Goal: Task Accomplishment & Management: Complete application form

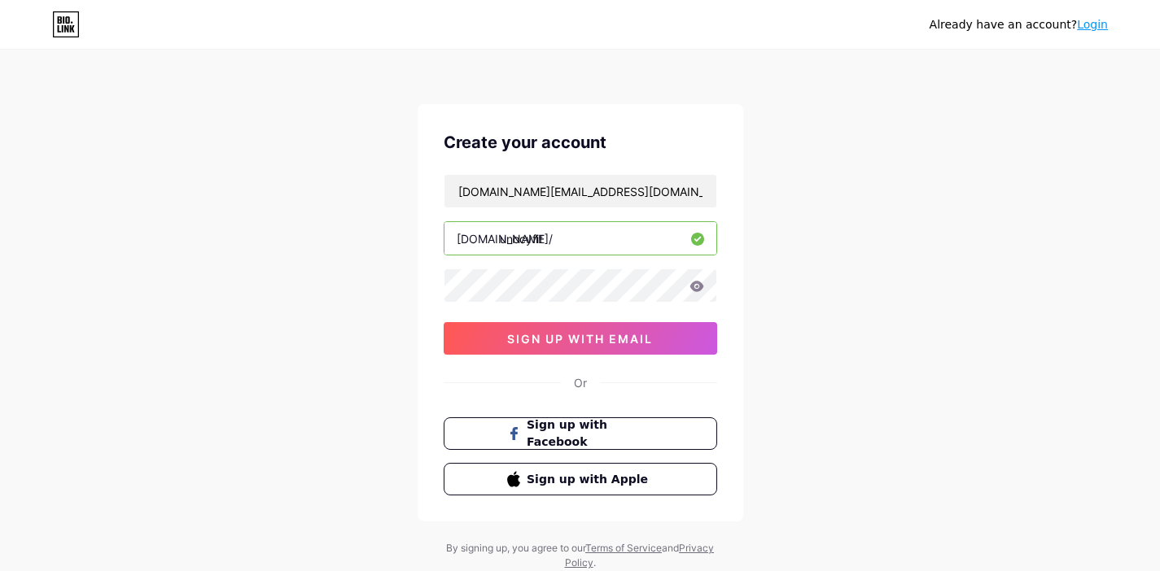
type input "[DOMAIN_NAME][EMAIL_ADDRESS][DOMAIN_NAME]"
click at [698, 282] on icon at bounding box center [697, 286] width 14 height 11
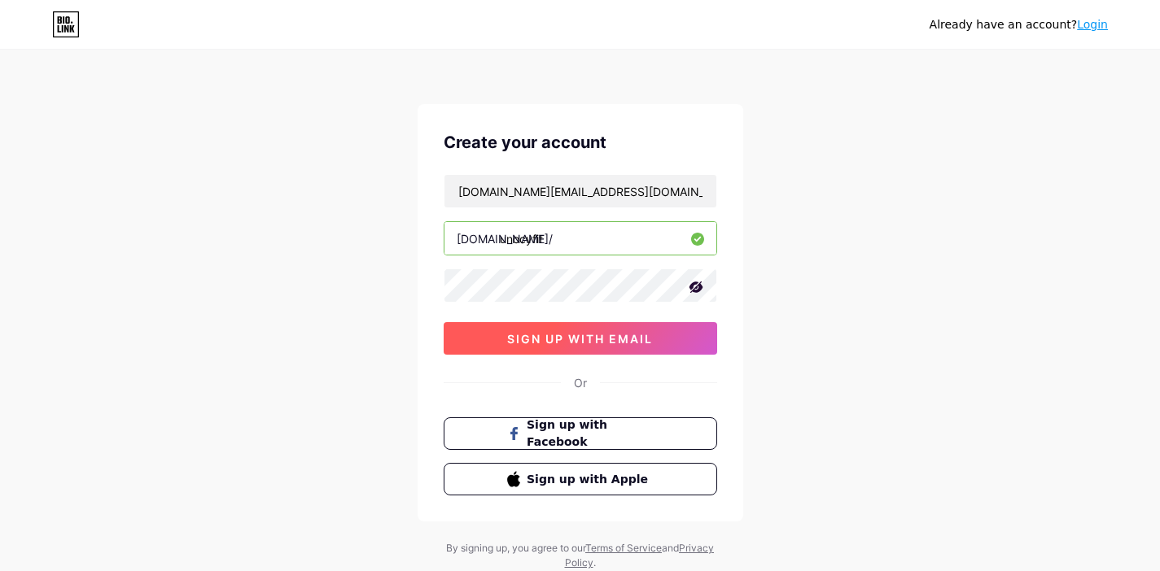
click at [667, 332] on button "sign up with email" at bounding box center [581, 338] width 274 height 33
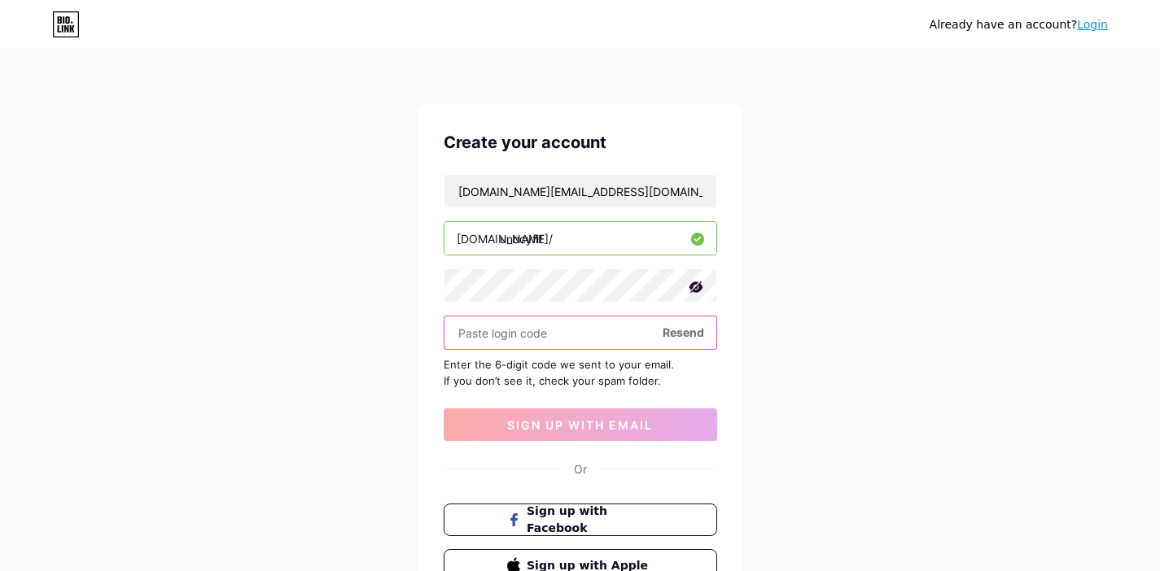
click at [563, 333] on input "text" at bounding box center [580, 333] width 272 height 33
drag, startPoint x: 565, startPoint y: 332, endPoint x: 681, endPoint y: 344, distance: 116.2
click at [569, 331] on input "text" at bounding box center [580, 333] width 272 height 33
paste input "810197"
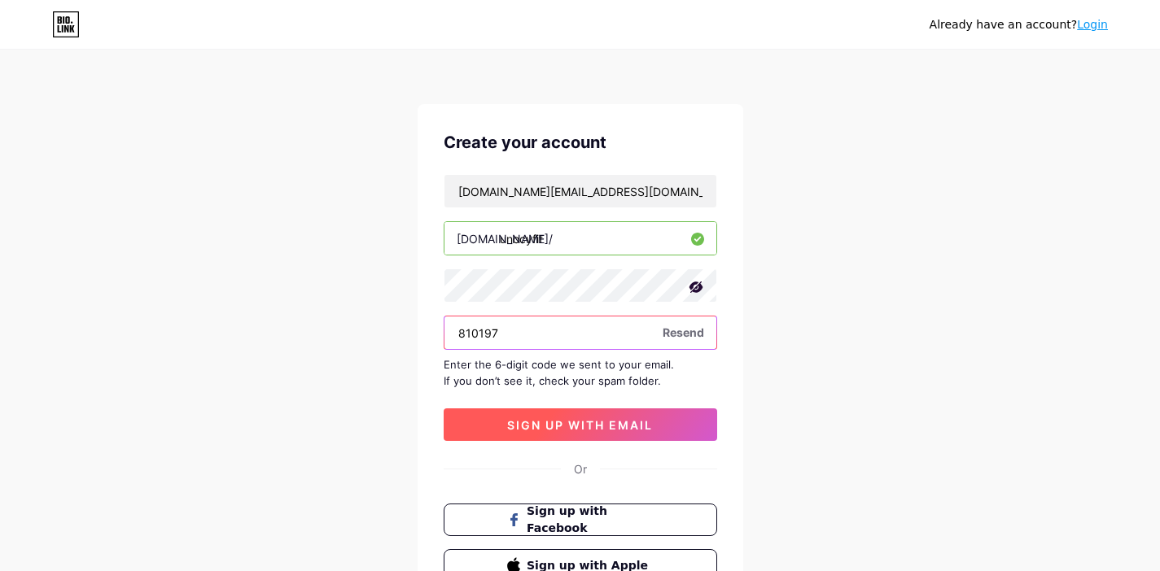
type input "810197"
click at [591, 414] on button "sign up with email" at bounding box center [581, 425] width 274 height 33
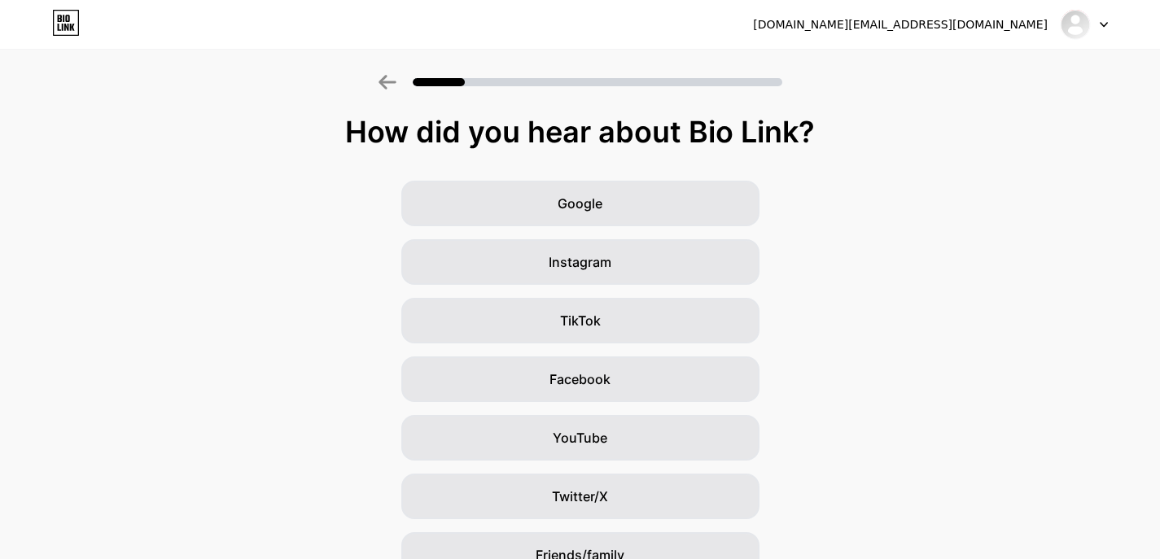
scroll to position [3, 0]
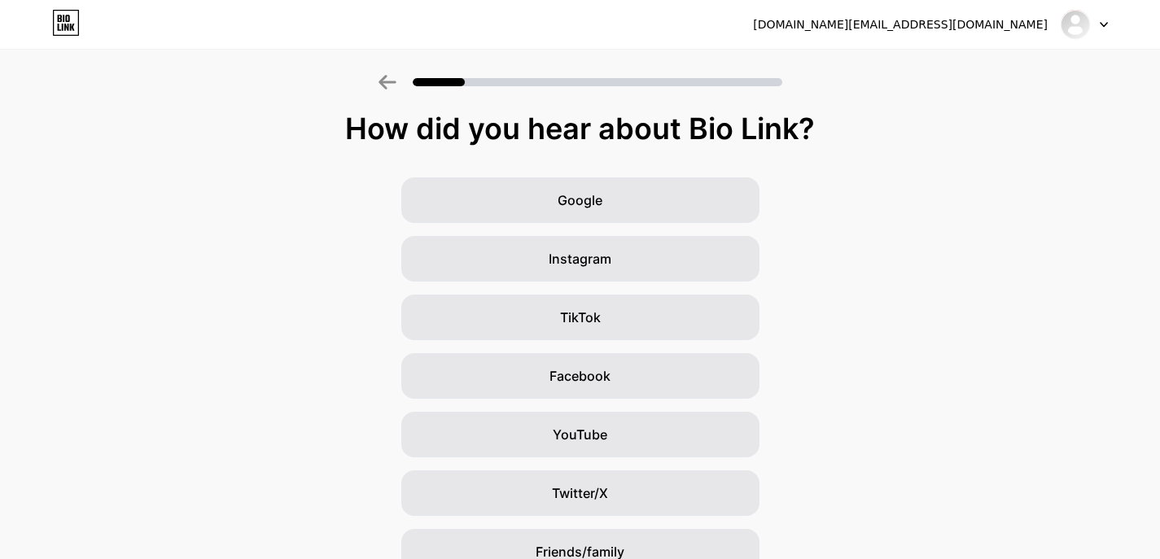
drag, startPoint x: 812, startPoint y: 186, endPoint x: 803, endPoint y: 213, distance: 28.3
click at [813, 188] on div "Google Instagram TikTok Facebook YouTube Twitter/X Friends/family Other" at bounding box center [580, 405] width 1160 height 456
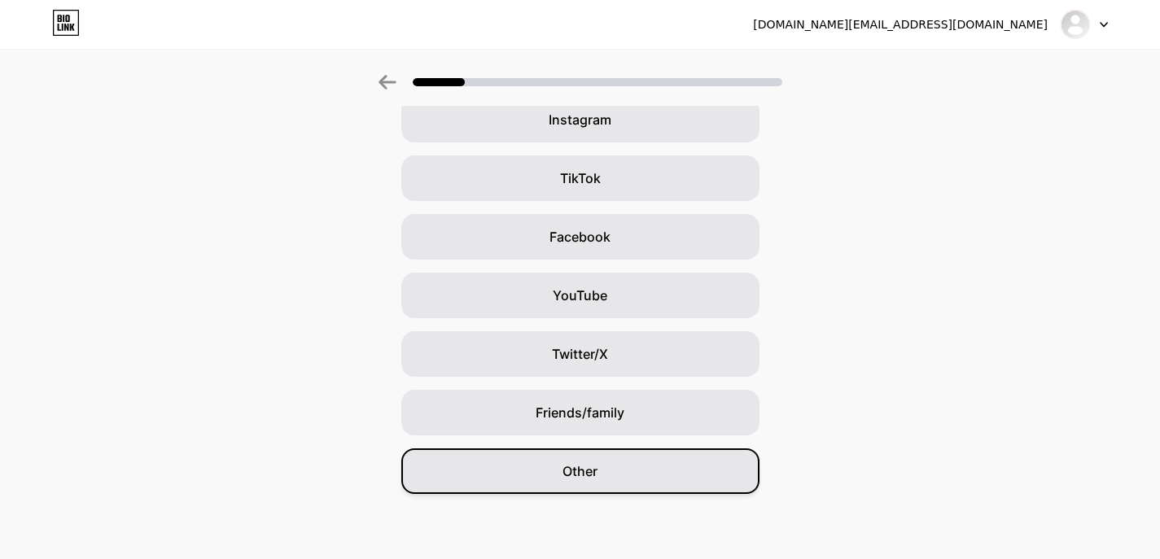
click at [683, 481] on div "Other" at bounding box center [580, 472] width 358 height 46
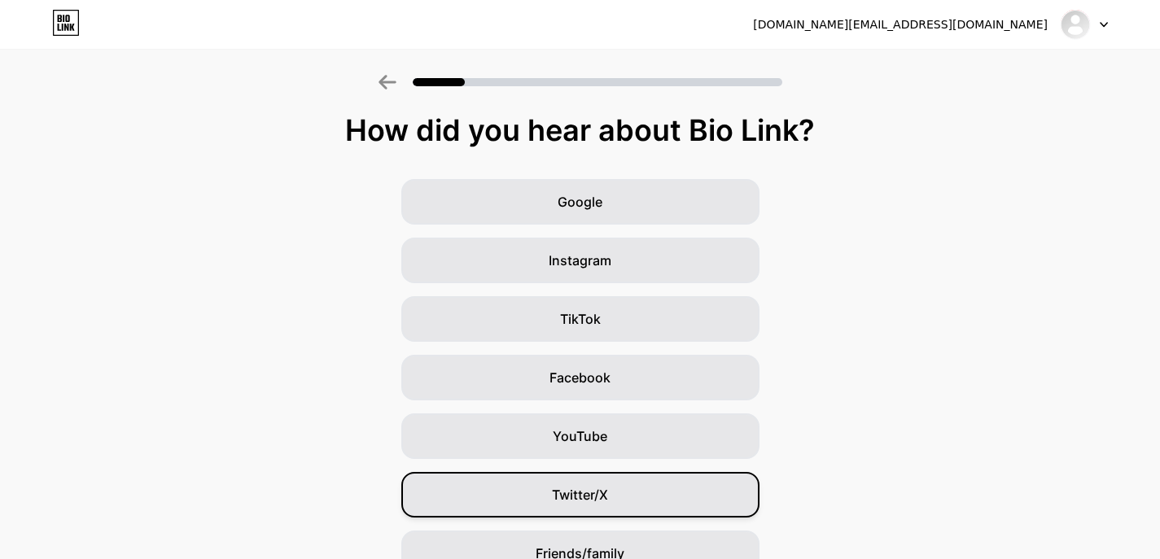
scroll to position [2, 0]
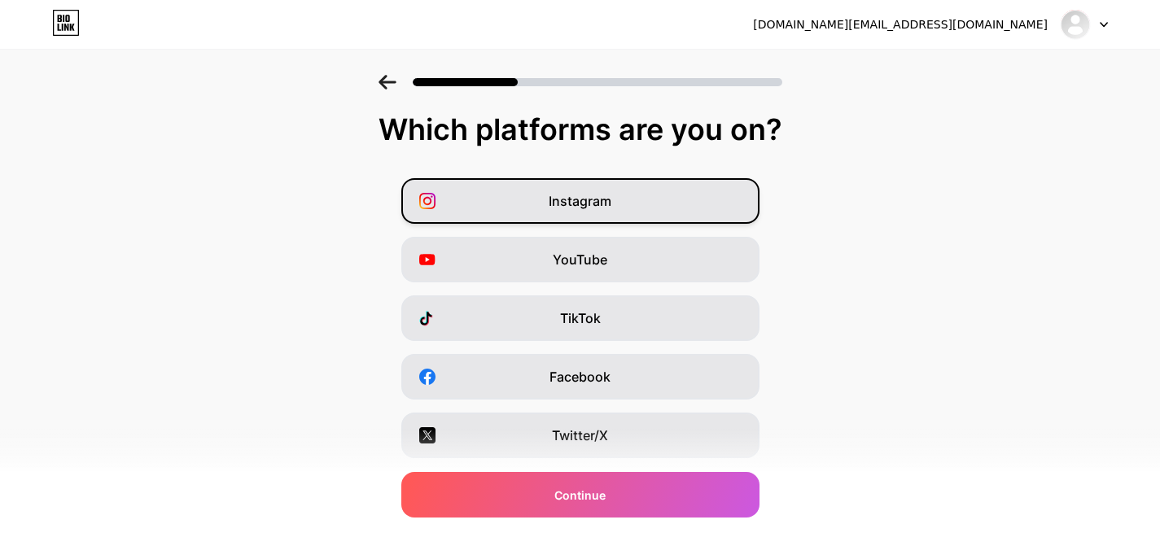
click at [705, 212] on div "Instagram" at bounding box center [580, 201] width 358 height 46
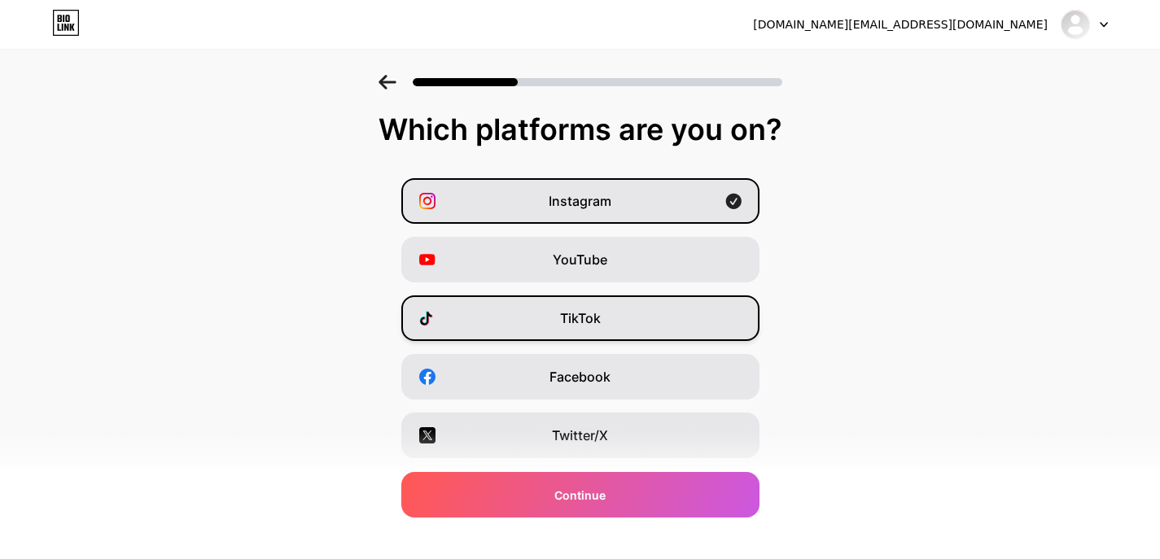
click at [681, 319] on div "TikTok" at bounding box center [580, 319] width 358 height 46
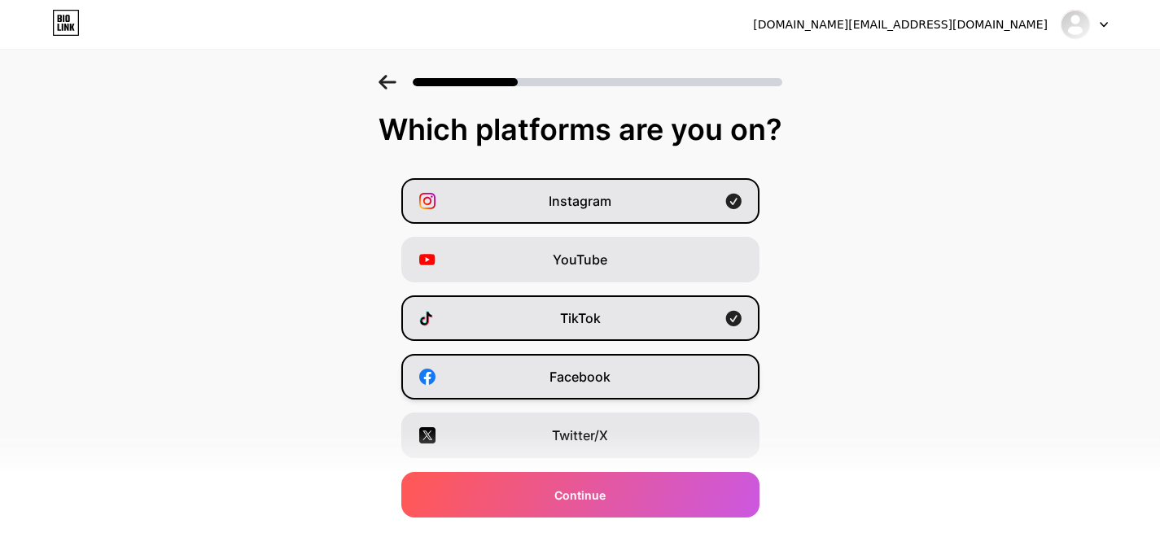
click at [673, 383] on div "Facebook" at bounding box center [580, 377] width 358 height 46
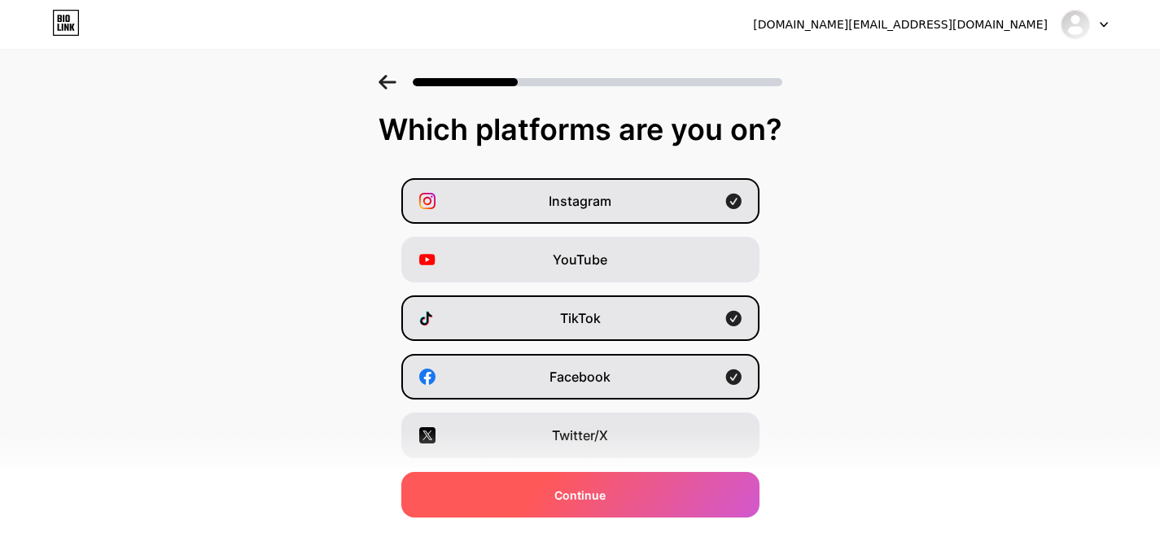
drag, startPoint x: 657, startPoint y: 493, endPoint x: 659, endPoint y: 485, distance: 8.3
click at [657, 493] on div "Continue" at bounding box center [580, 495] width 358 height 46
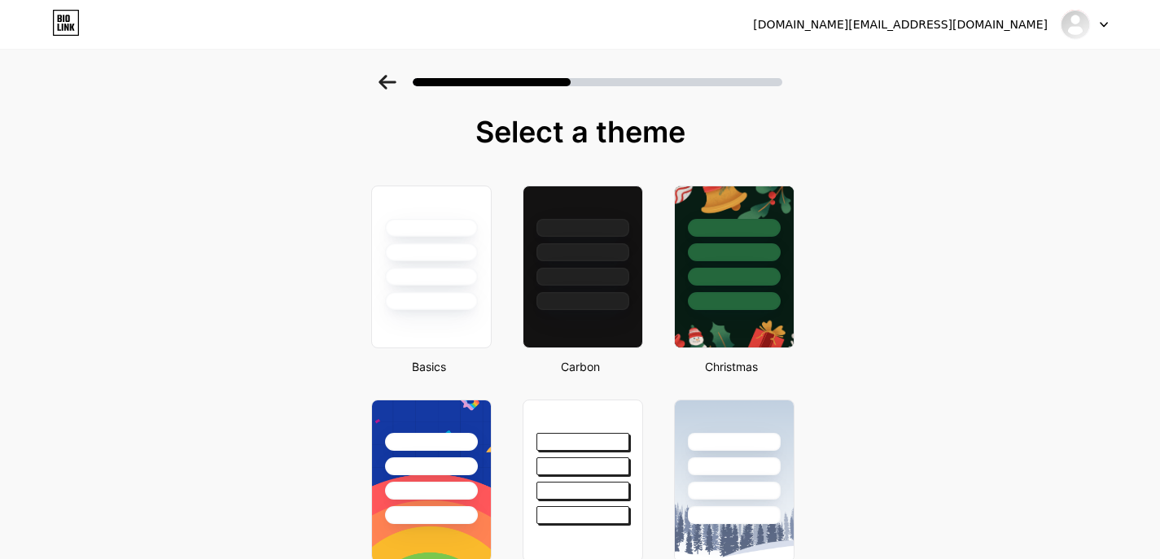
scroll to position [15, 0]
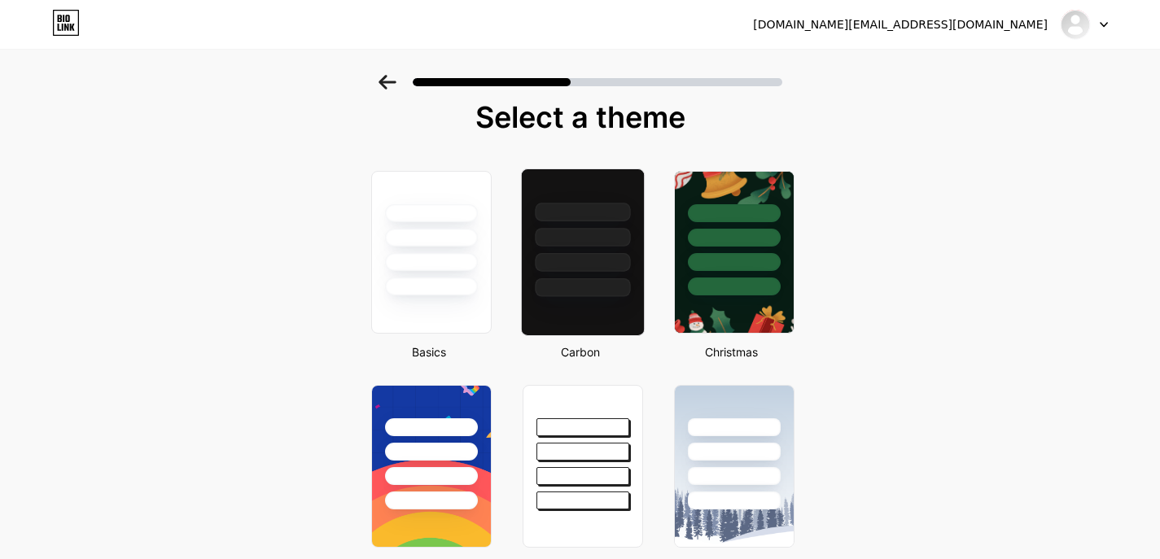
click at [641, 274] on div at bounding box center [582, 233] width 122 height 128
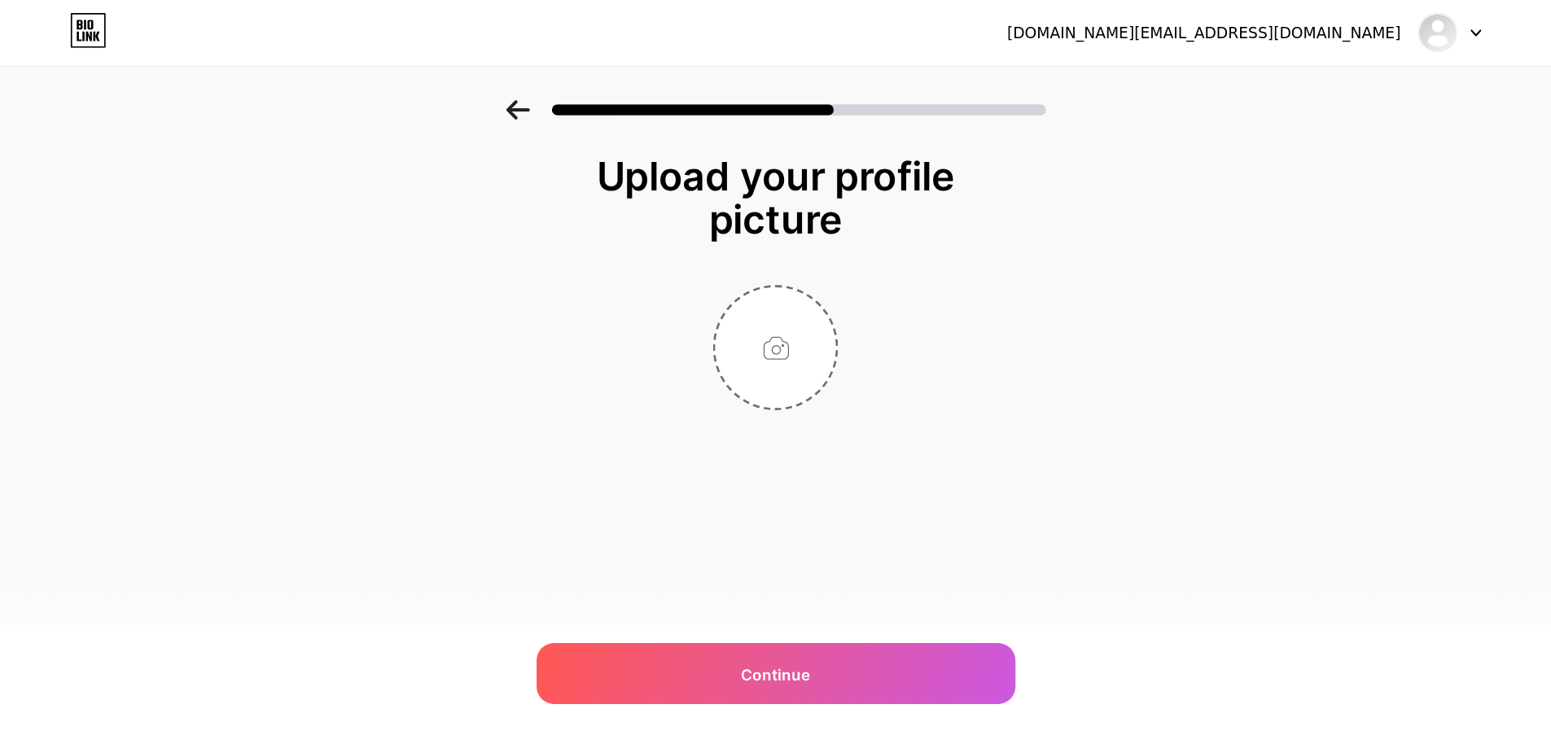
scroll to position [0, 0]
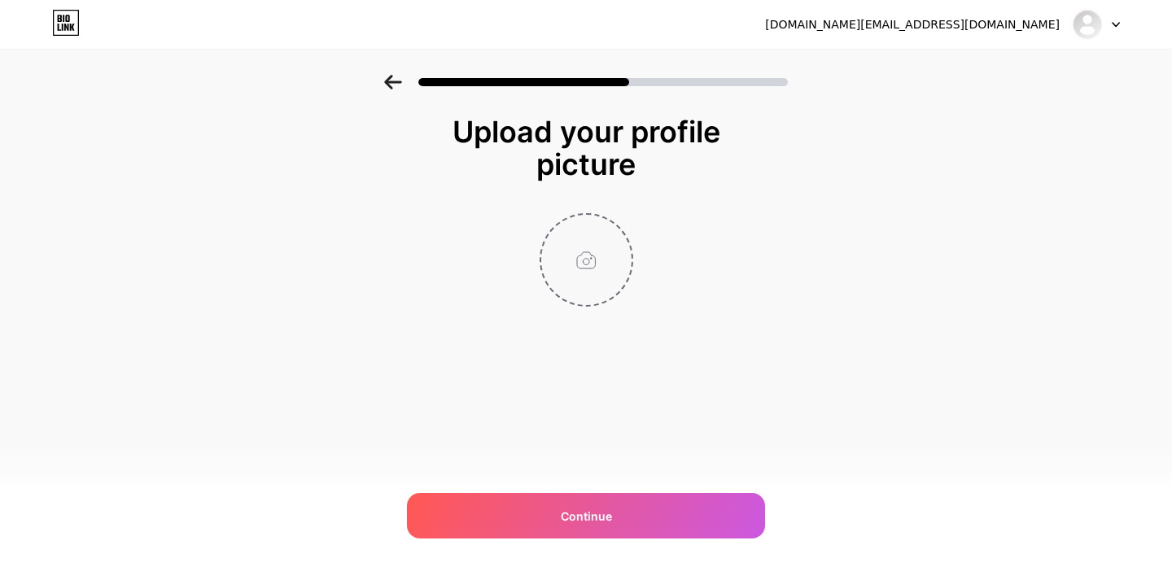
click at [602, 266] on input "file" at bounding box center [586, 260] width 90 height 90
type input "C:\fakepath\Unocy logo.png"
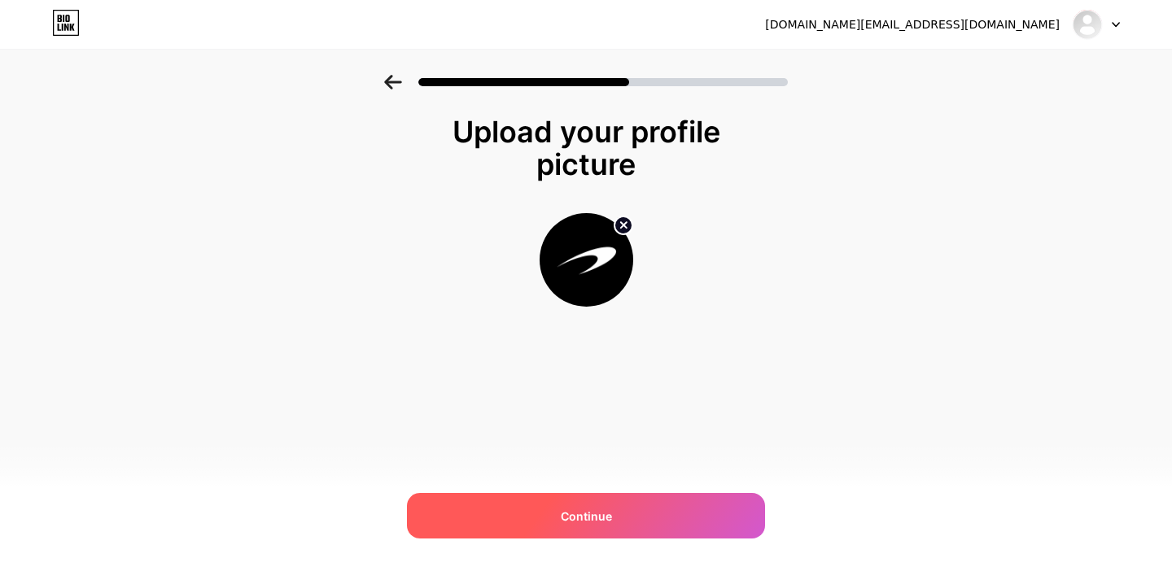
click at [620, 519] on div "Continue" at bounding box center [586, 516] width 358 height 46
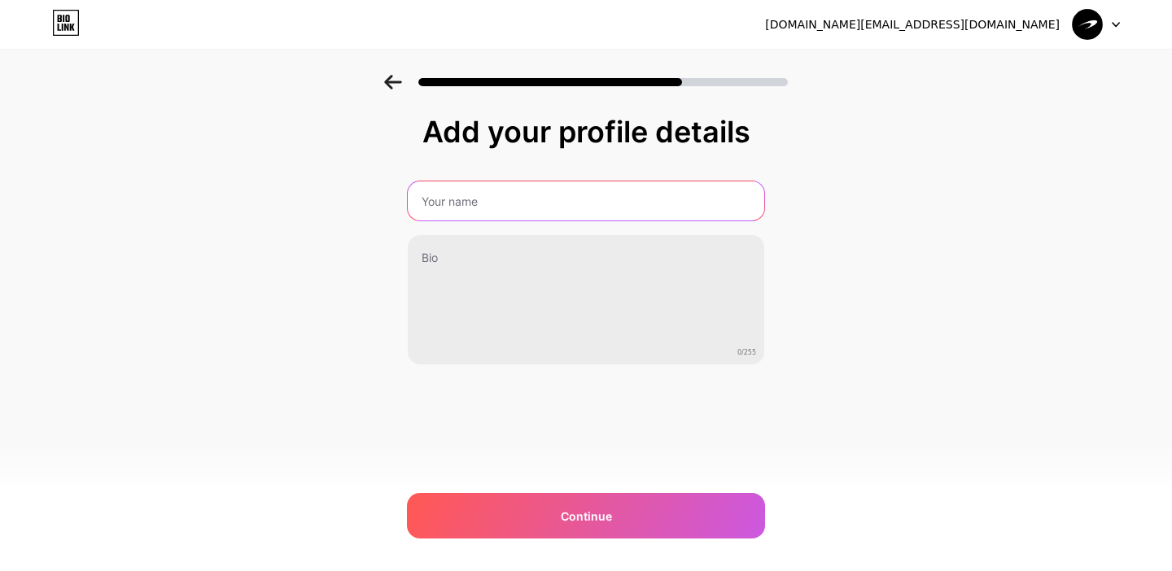
click at [656, 211] on input "text" at bounding box center [586, 201] width 357 height 39
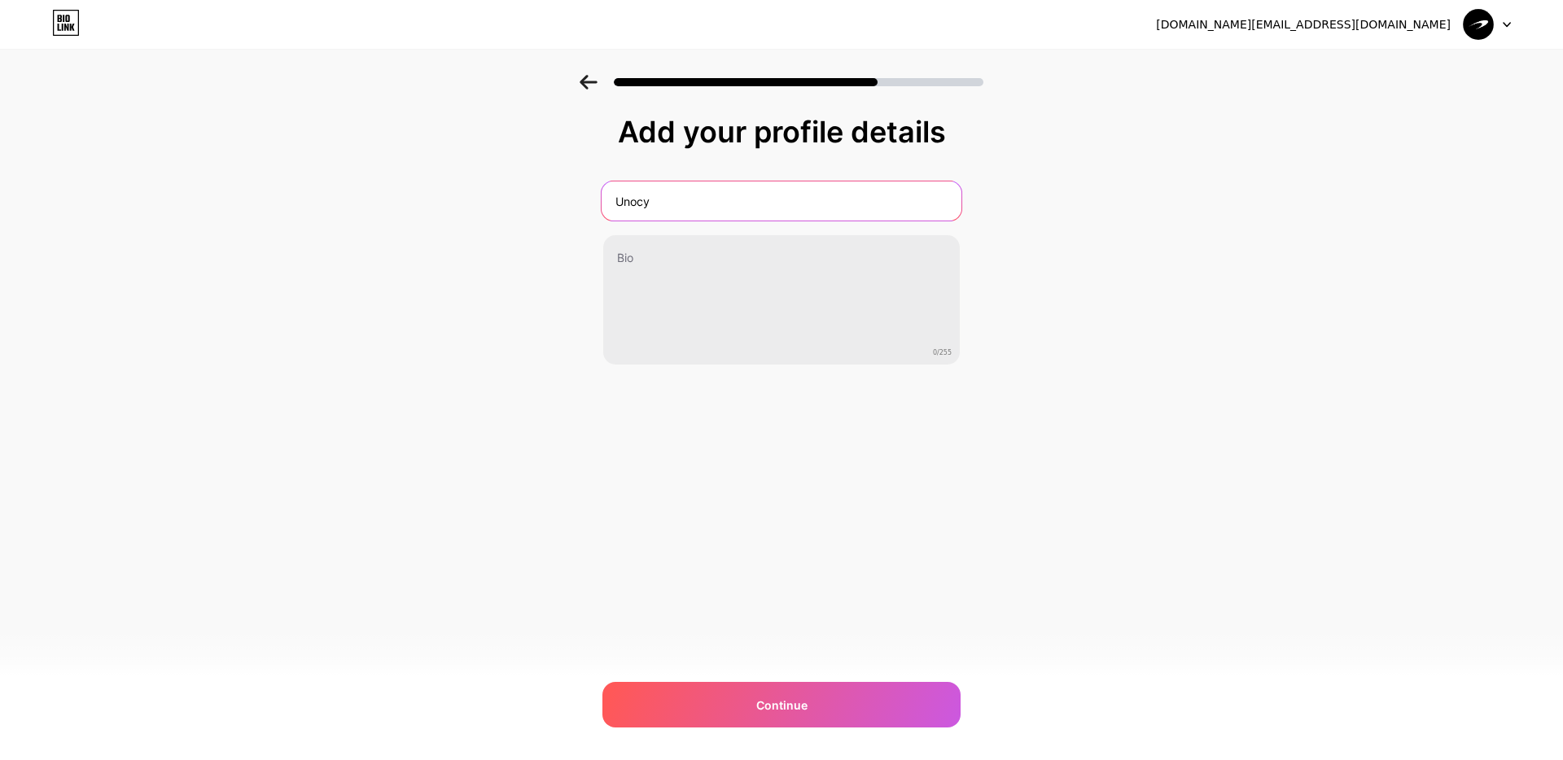
type input "Unocy"
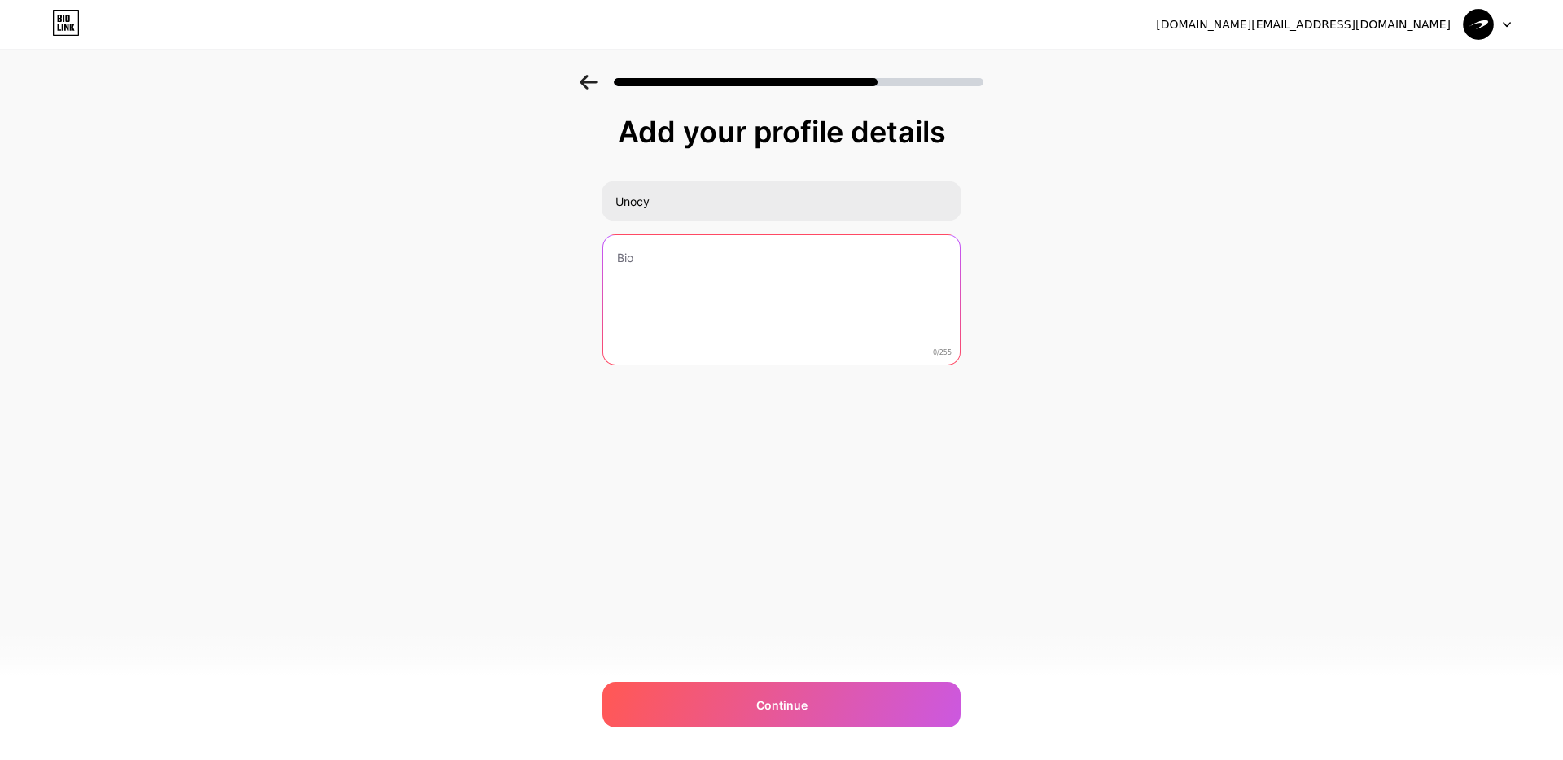
click at [687, 283] on textarea at bounding box center [781, 300] width 357 height 131
paste textarea "Feel alive. Fitness programs, nutrition & challenges for daily progress."
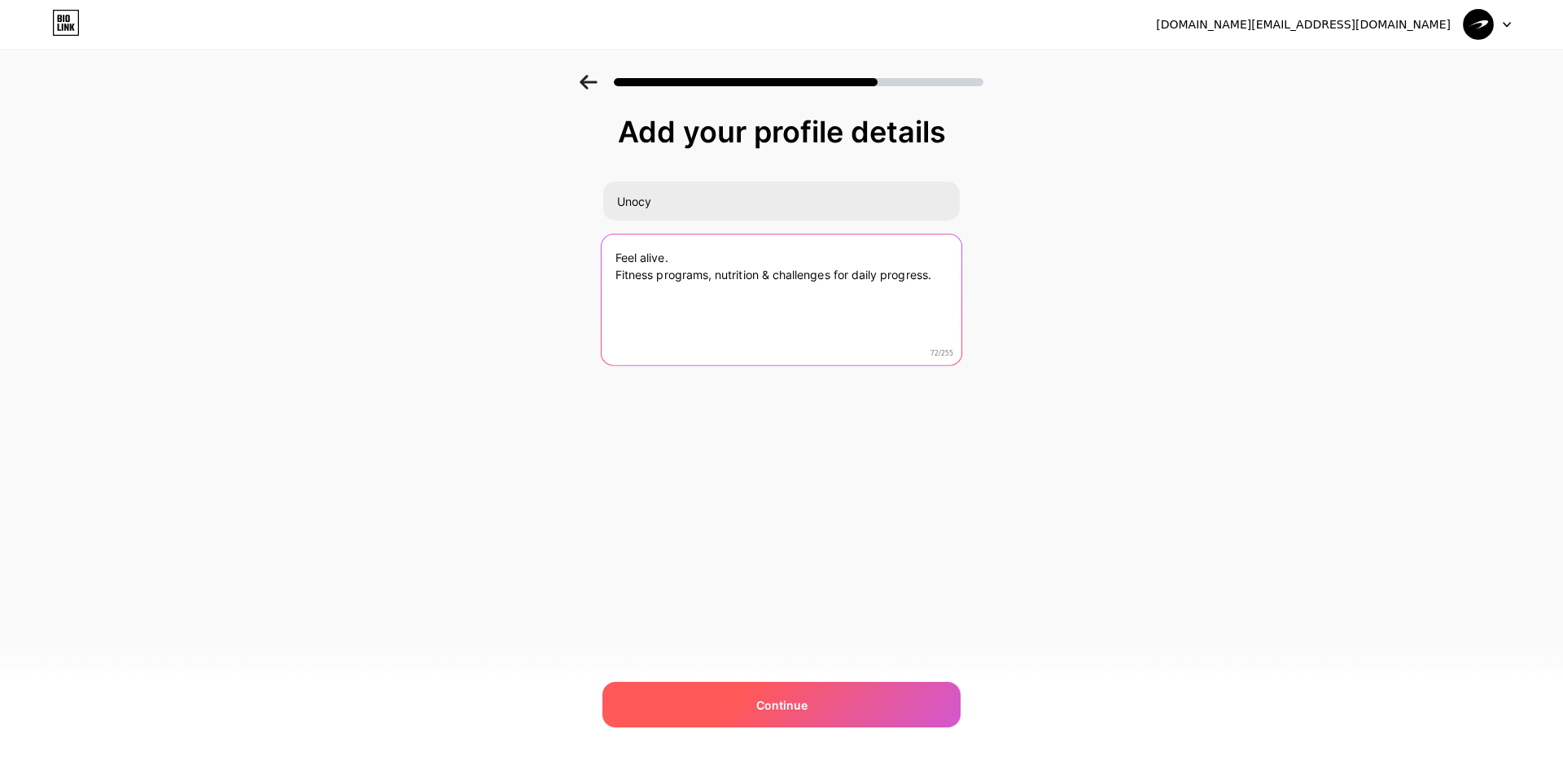
type textarea "Feel alive. Fitness programs, nutrition & challenges for daily progress."
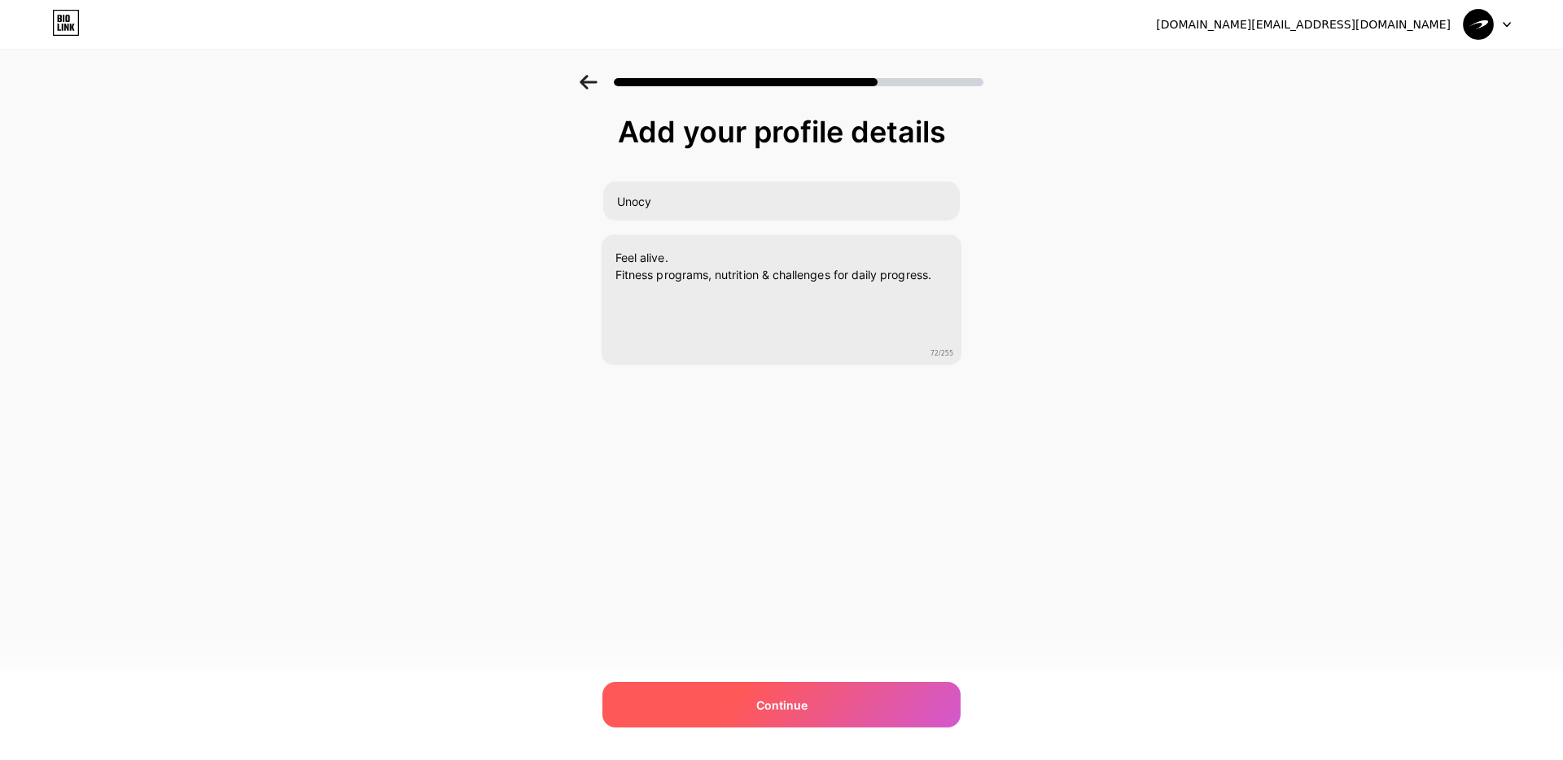
click at [798, 571] on div "Continue" at bounding box center [781, 705] width 358 height 46
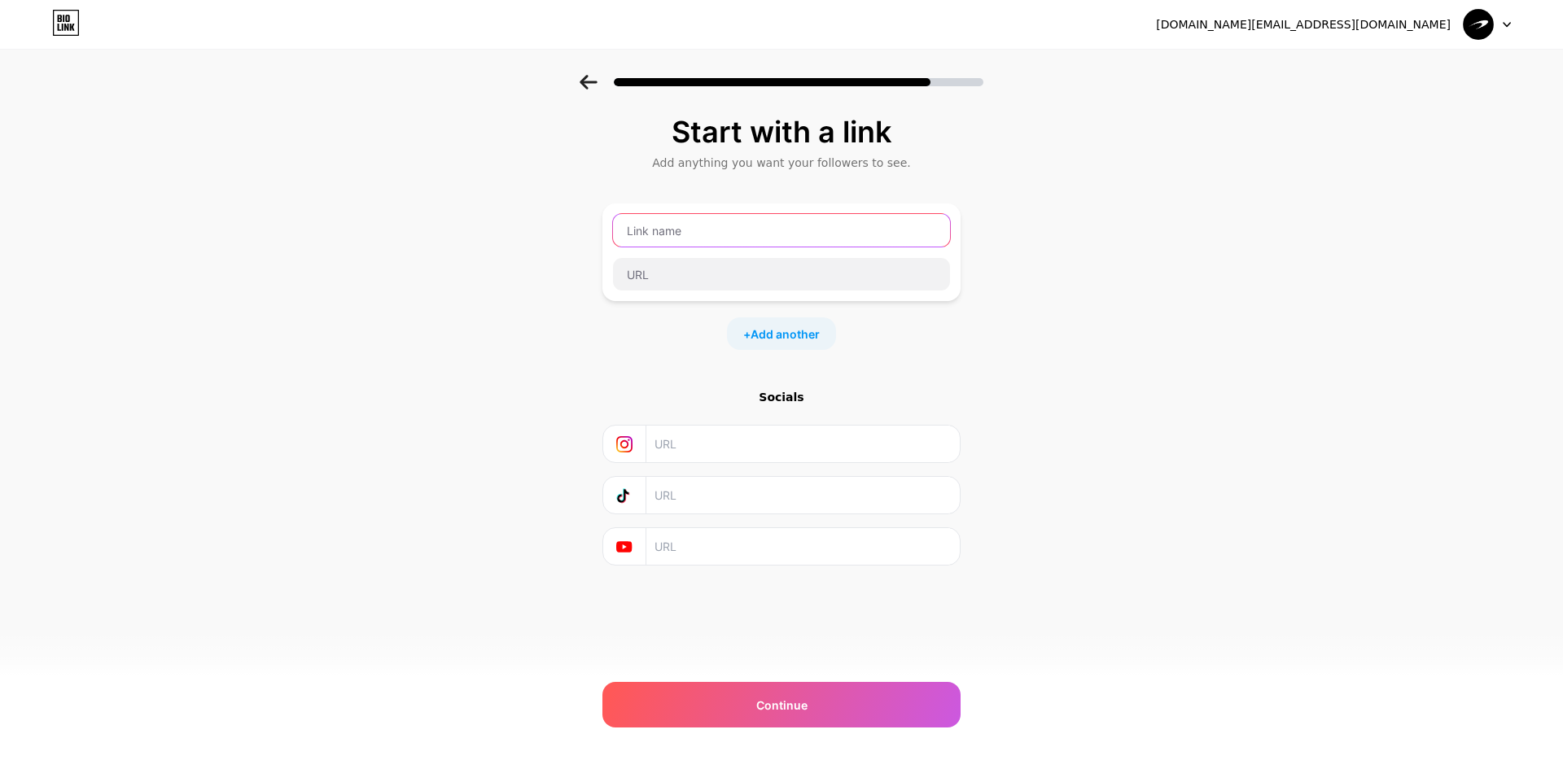
click at [759, 246] on input "text" at bounding box center [781, 230] width 337 height 33
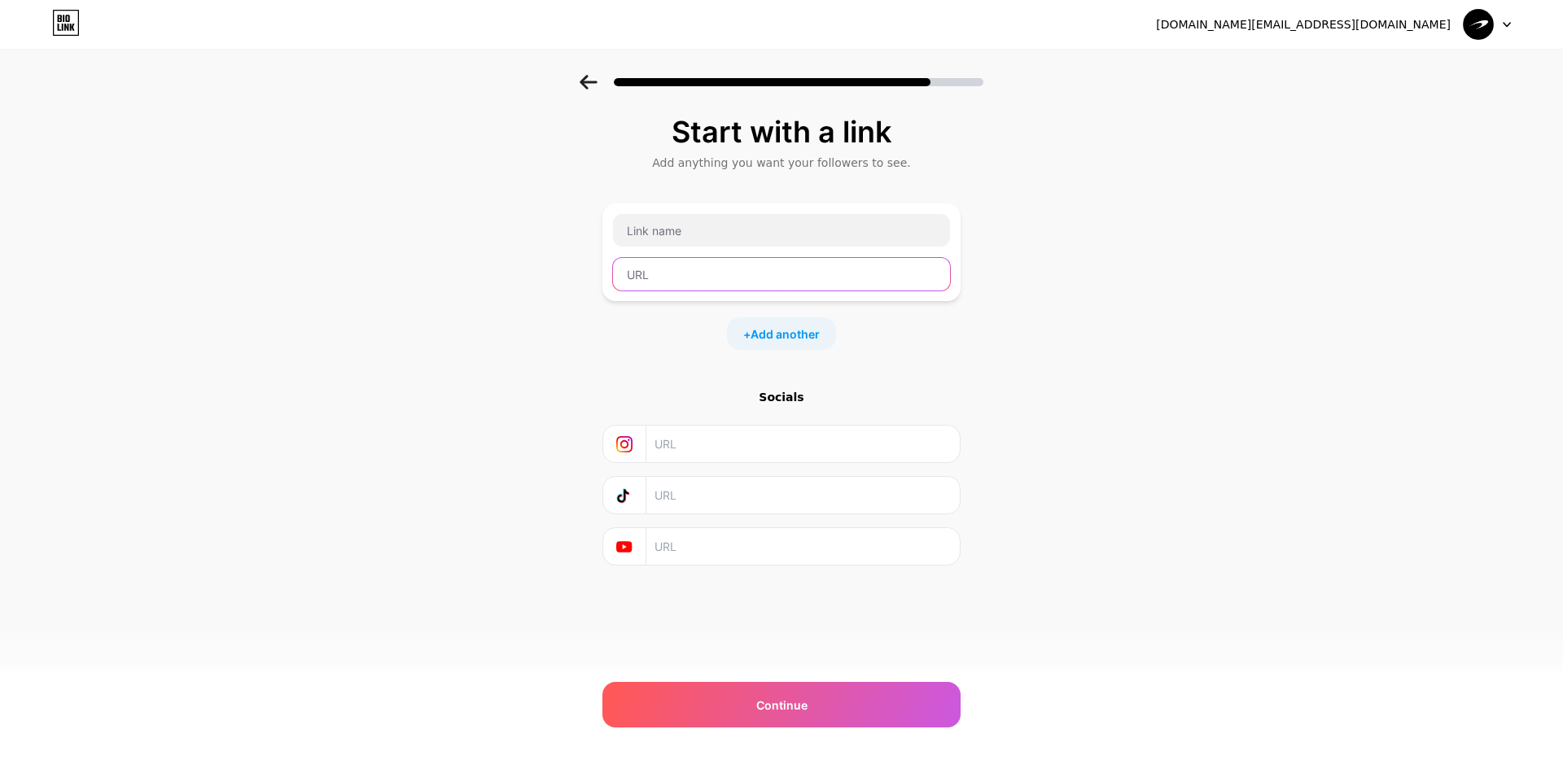
click at [740, 287] on input "text" at bounding box center [781, 274] width 337 height 33
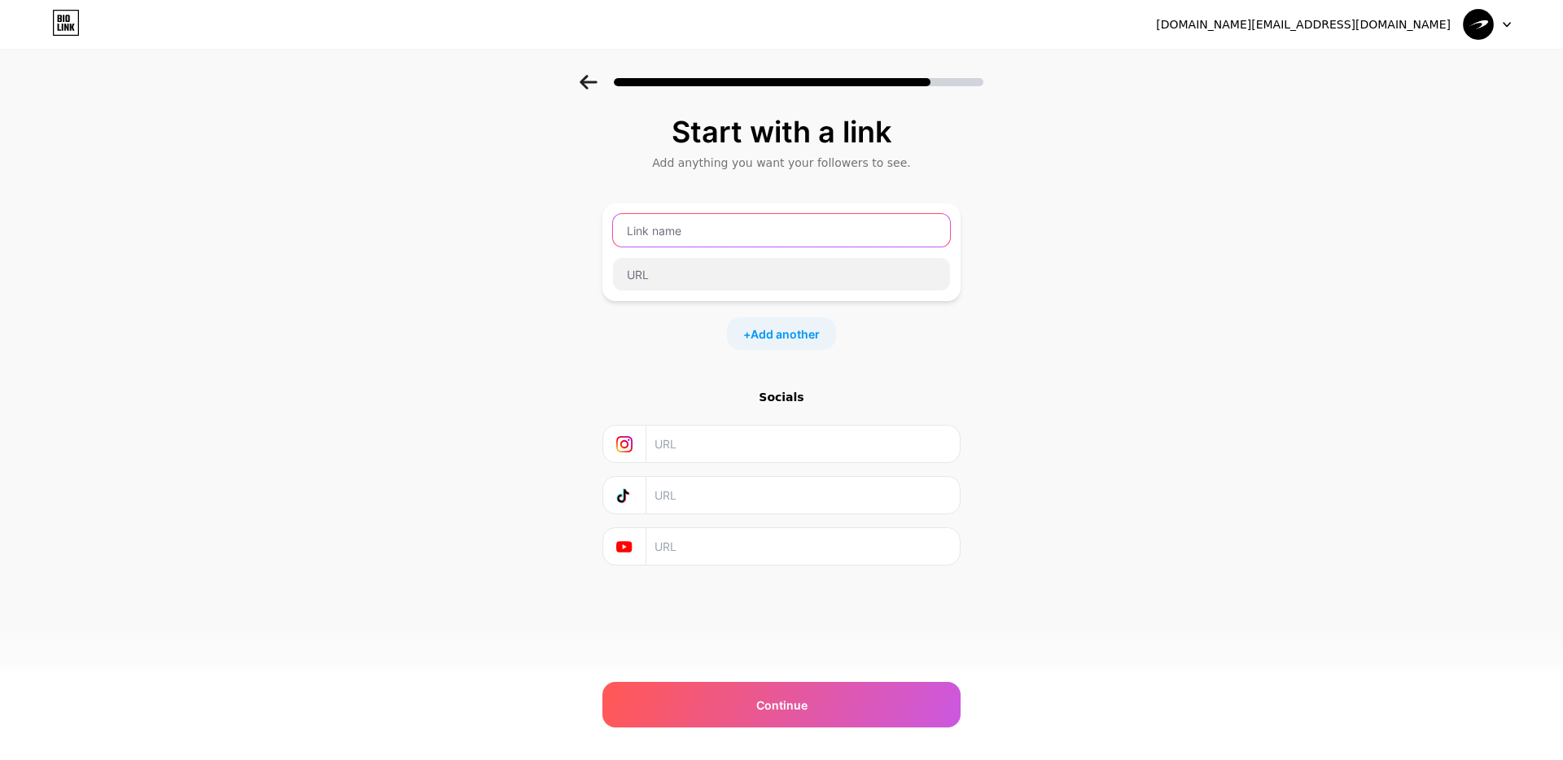
click at [741, 242] on input "text" at bounding box center [781, 230] width 337 height 33
click at [678, 441] on input "text" at bounding box center [802, 444] width 296 height 37
paste input "[URL][DOMAIN_NAME]"
type input "[URL][DOMAIN_NAME]"
drag, startPoint x: 740, startPoint y: 492, endPoint x: 720, endPoint y: 493, distance: 19.6
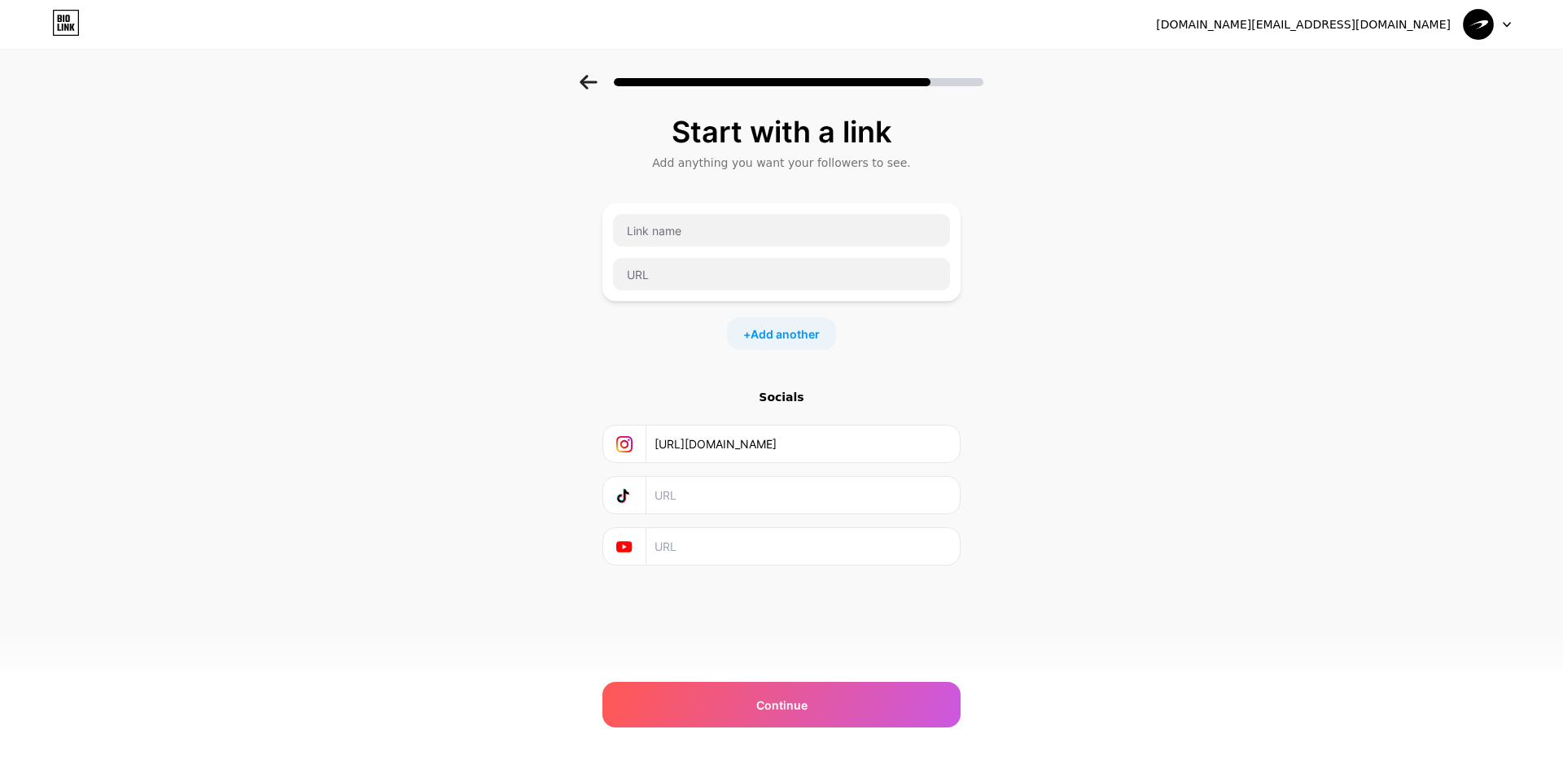
click at [740, 492] on input "text" at bounding box center [802, 495] width 296 height 37
paste input "[URL][DOMAIN_NAME]"
type input "[URL][DOMAIN_NAME]"
click at [917, 548] on input "text" at bounding box center [802, 546] width 296 height 37
paste input "[URL][DOMAIN_NAME]"
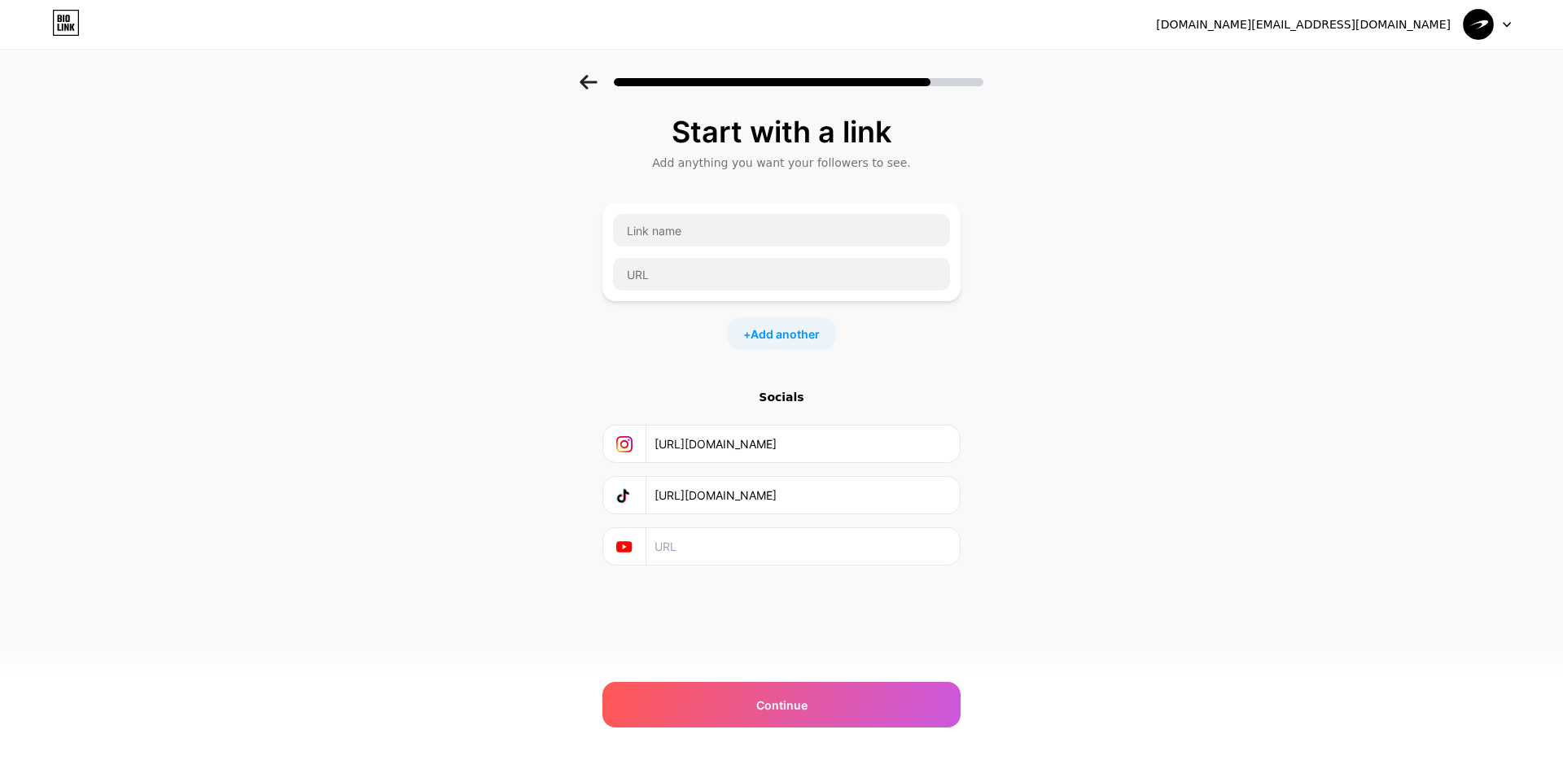
type input "[URL][DOMAIN_NAME]"
click at [787, 542] on input "[URL][DOMAIN_NAME]" at bounding box center [802, 546] width 296 height 37
drag, startPoint x: 787, startPoint y: 542, endPoint x: 880, endPoint y: 541, distance: 92.8
click at [788, 542] on input "[URL][DOMAIN_NAME]" at bounding box center [802, 546] width 296 height 37
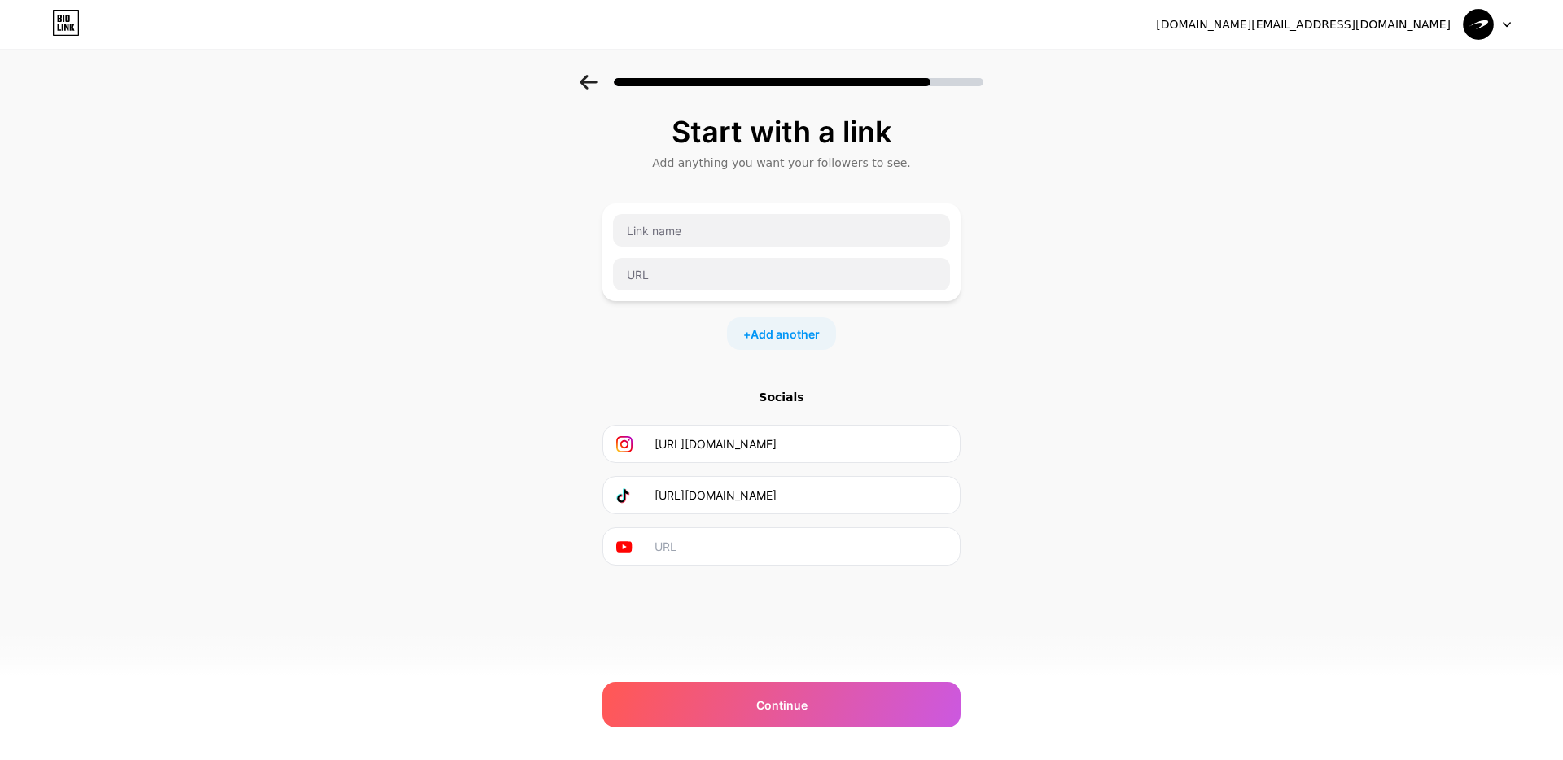
drag, startPoint x: 1005, startPoint y: 460, endPoint x: 877, endPoint y: 387, distance: 146.9
click at [1004, 458] on div "Start with a link Add anything you want your followers to see. + Add another So…" at bounding box center [781, 361] width 1563 height 572
click at [773, 333] on span "Add another" at bounding box center [785, 334] width 69 height 17
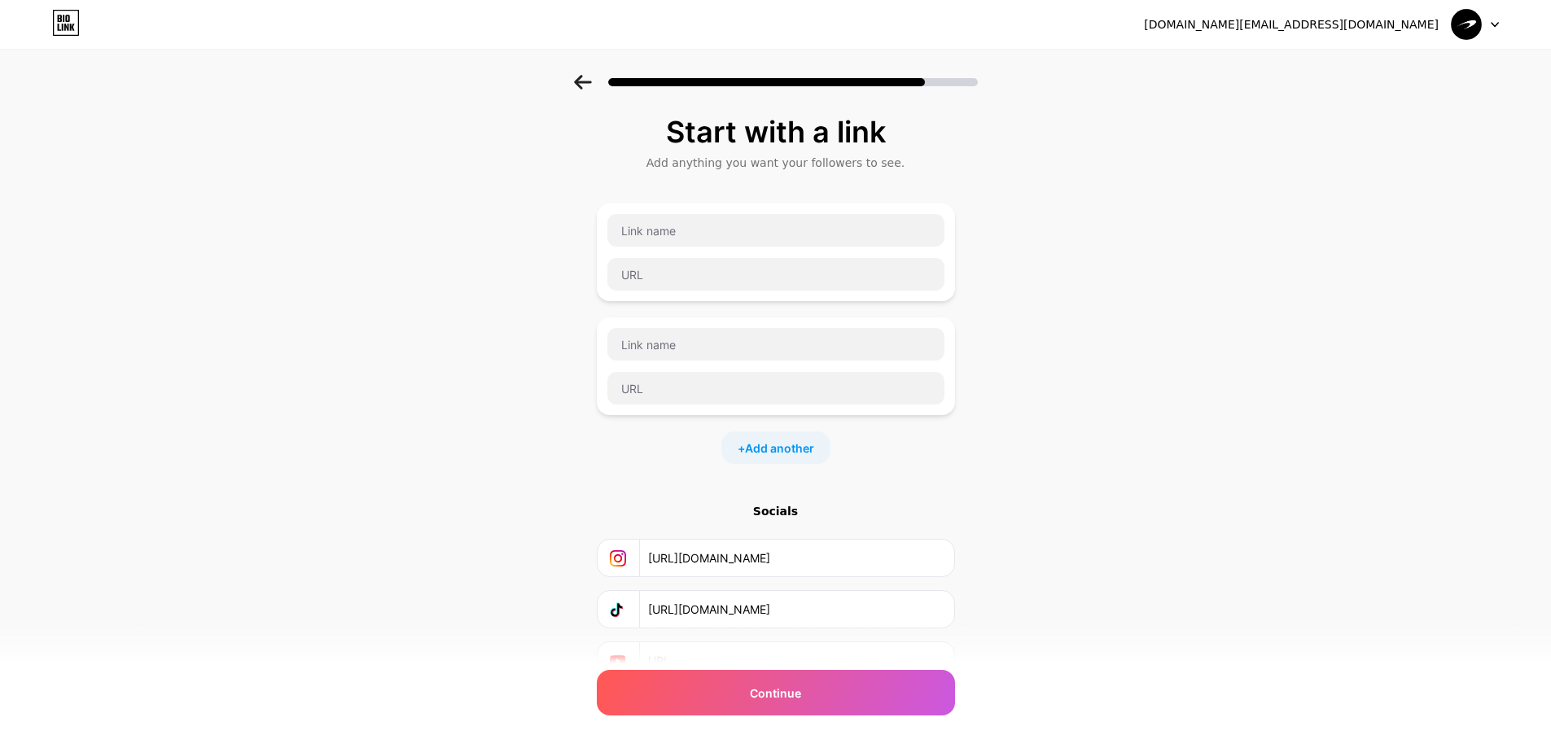
click at [764, 365] on div at bounding box center [775, 366] width 339 height 78
click at [764, 357] on input "text" at bounding box center [775, 344] width 337 height 33
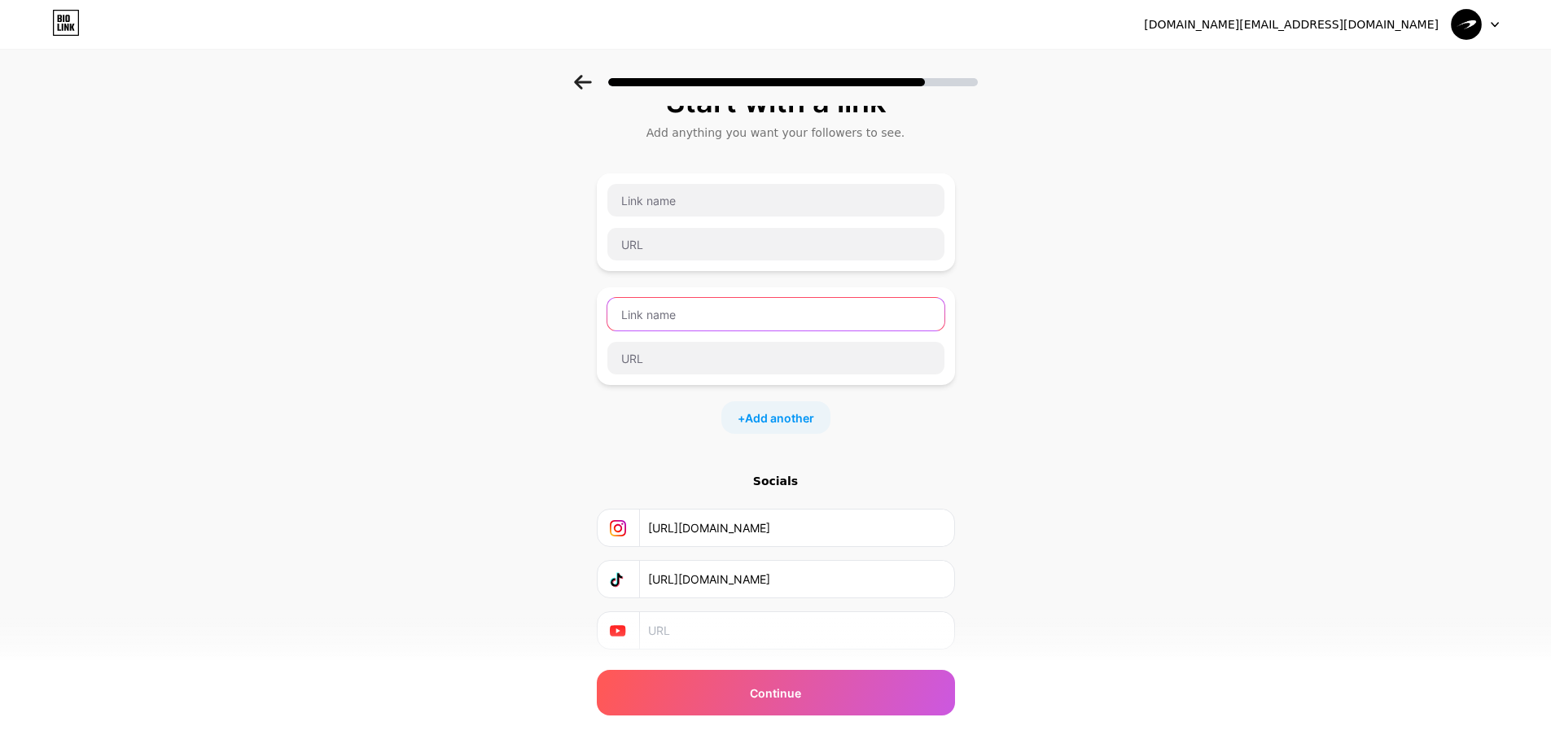
scroll to position [78, 0]
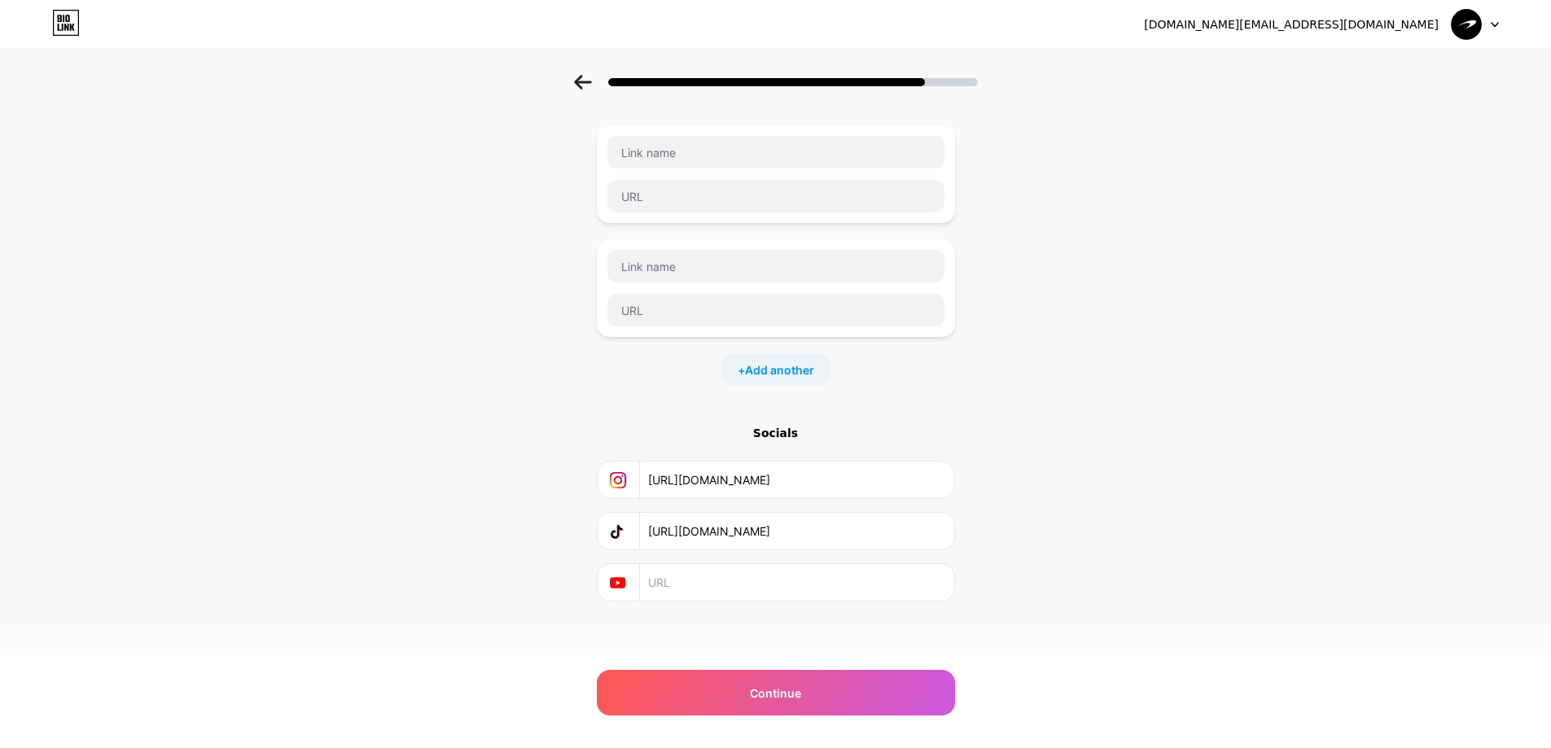
click at [891, 529] on input "[URL][DOMAIN_NAME]" at bounding box center [796, 531] width 296 height 37
click at [893, 500] on div "Socials [URL][DOMAIN_NAME]" at bounding box center [776, 513] width 358 height 177
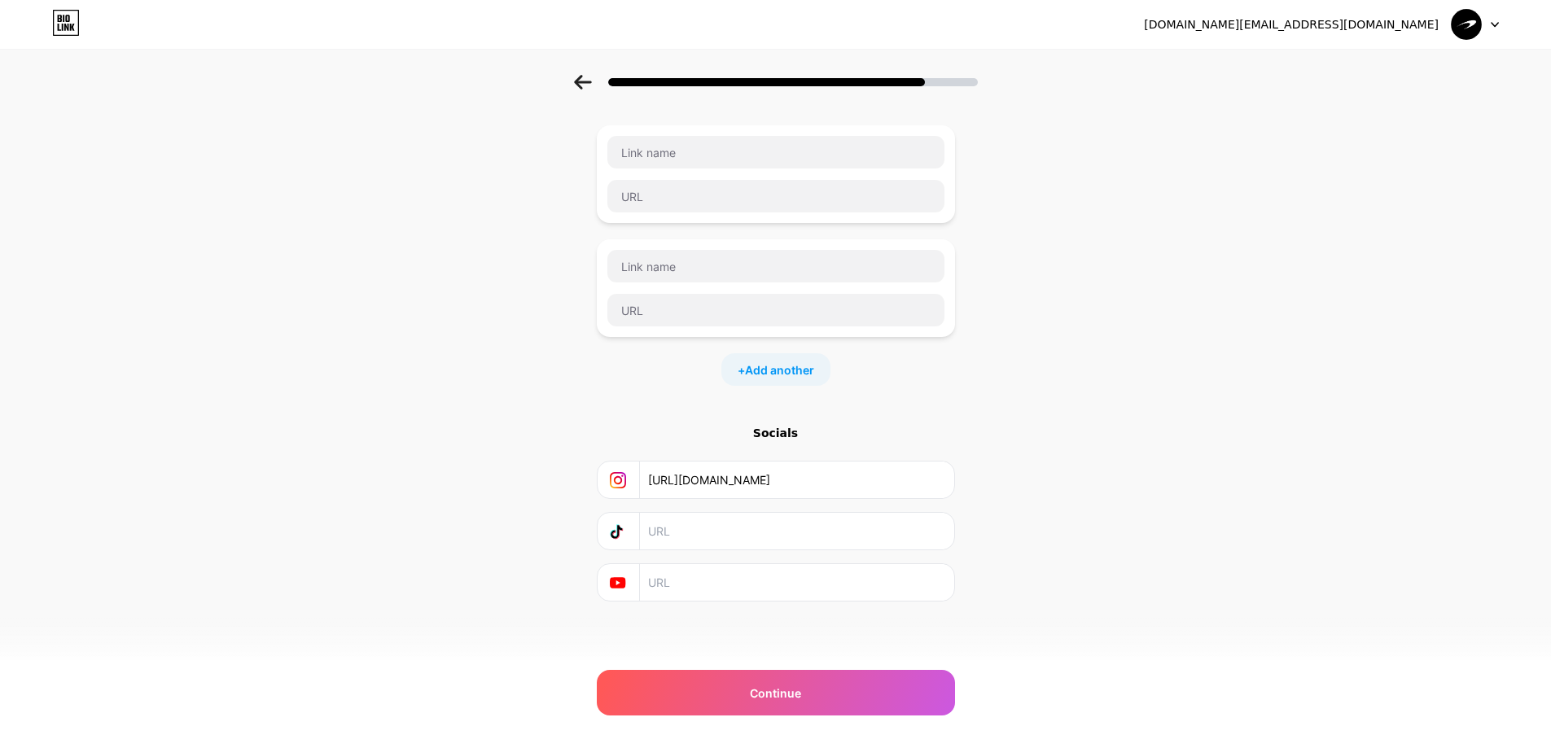
click at [900, 471] on input "[URL][DOMAIN_NAME]" at bounding box center [796, 480] width 296 height 37
click at [900, 471] on input "text" at bounding box center [796, 480] width 296 height 37
click at [900, 569] on input "text" at bounding box center [796, 582] width 296 height 37
click at [585, 88] on icon at bounding box center [582, 82] width 17 height 15
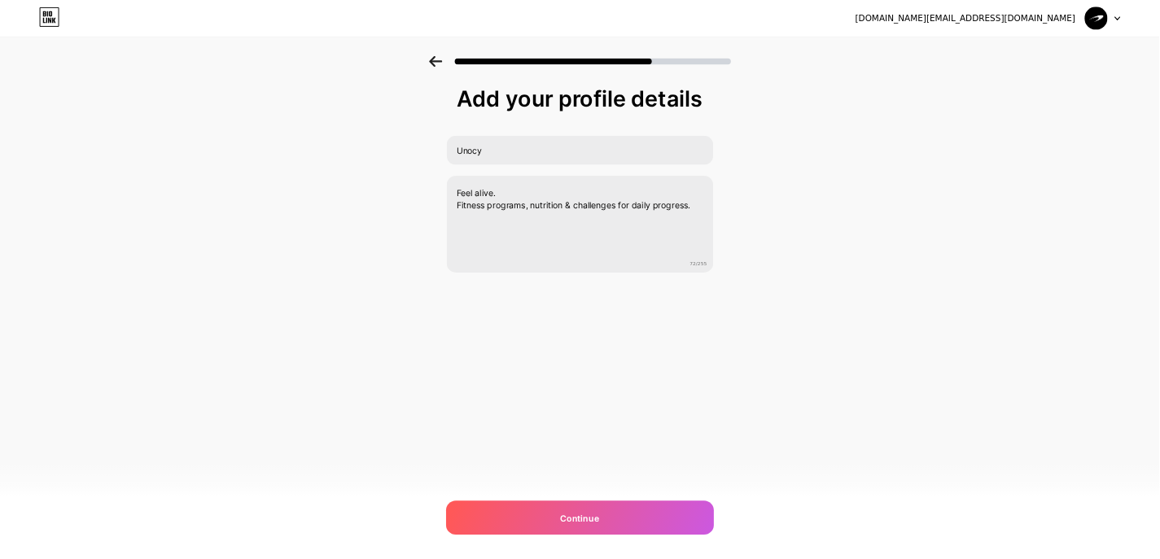
scroll to position [0, 0]
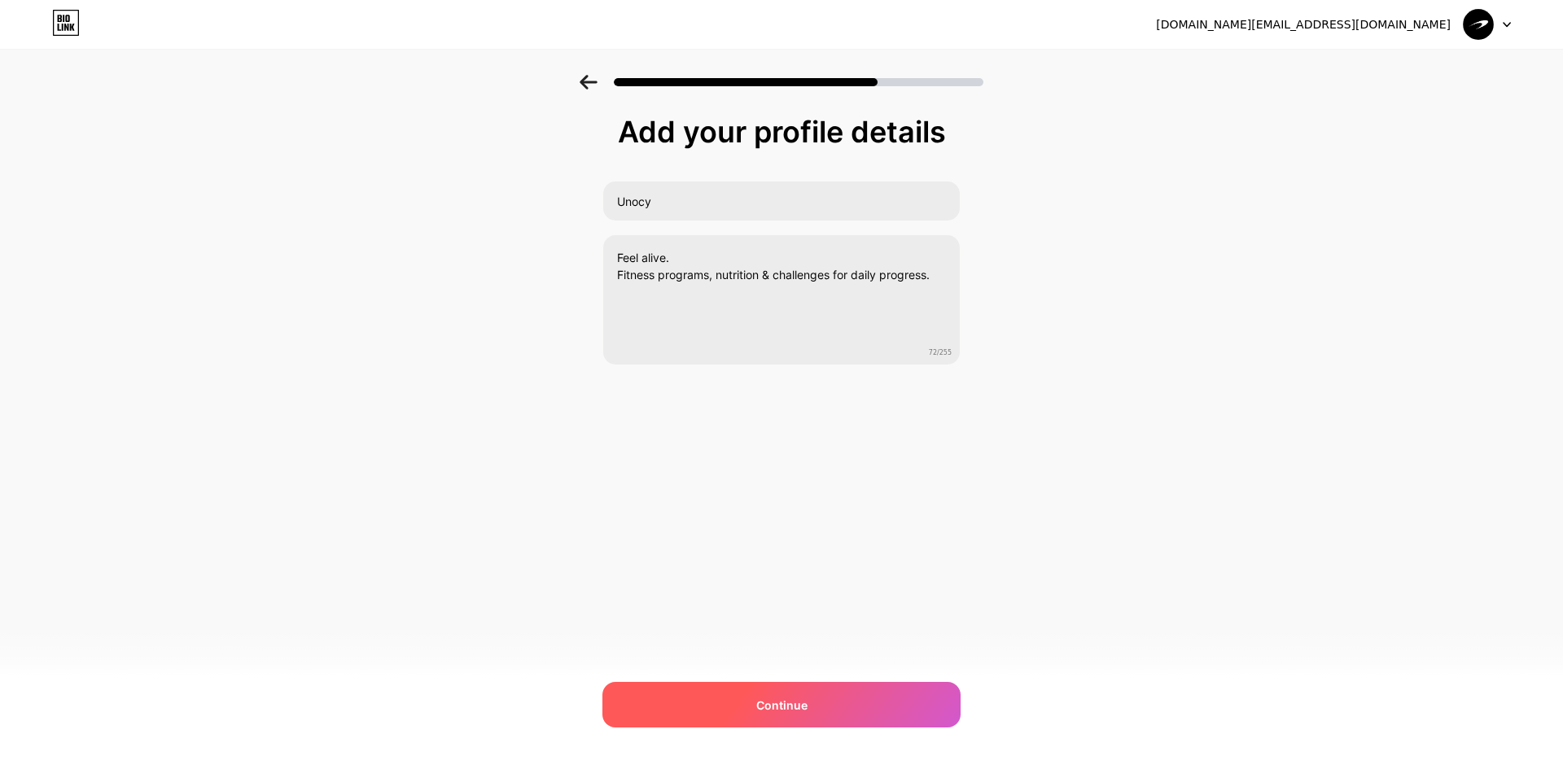
click at [871, 571] on div "Continue" at bounding box center [781, 705] width 358 height 46
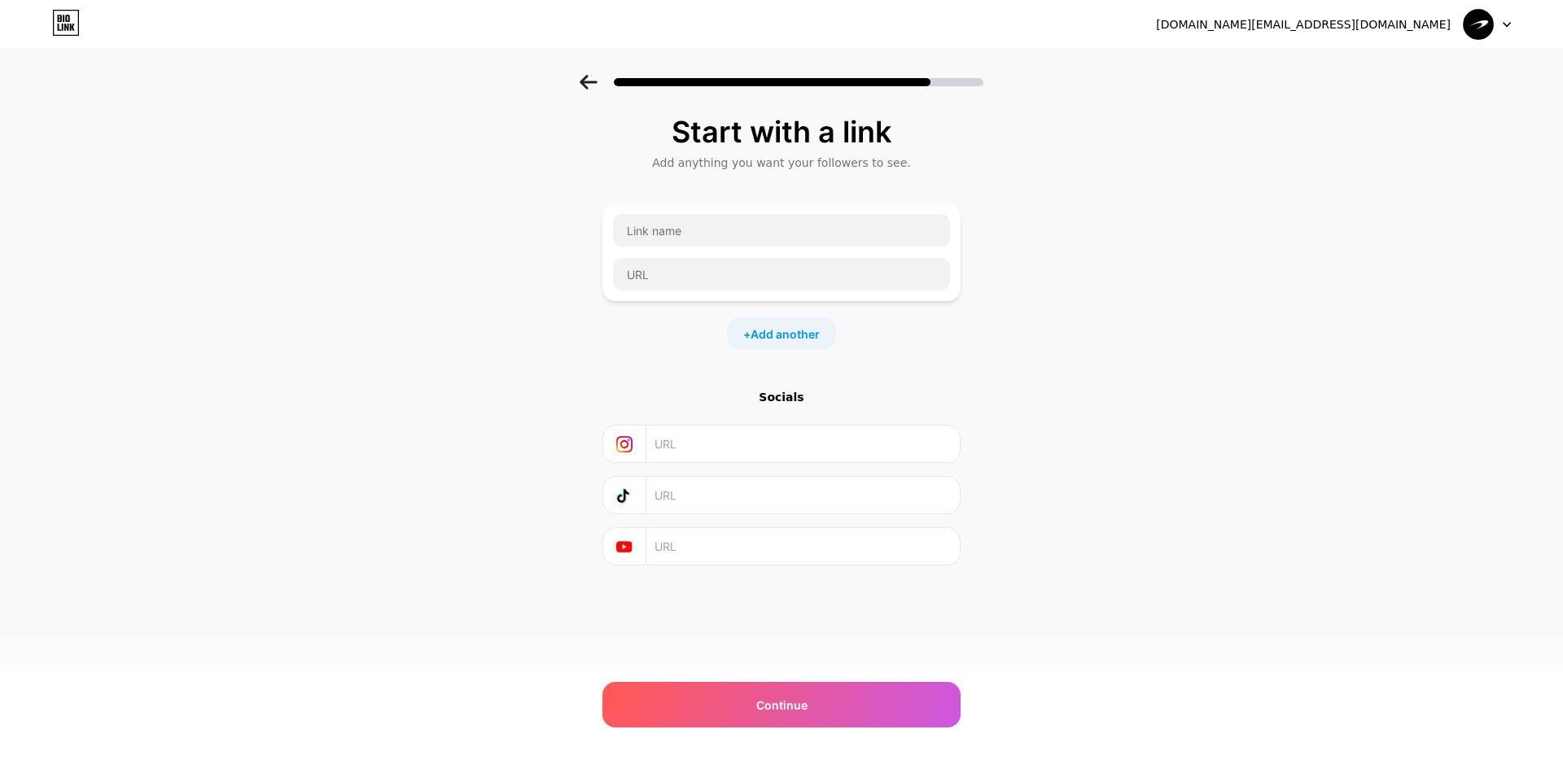
click at [769, 444] on input "text" at bounding box center [802, 444] width 296 height 37
drag, startPoint x: 781, startPoint y: 420, endPoint x: 783, endPoint y: 402, distance: 18.0
click at [781, 420] on div "Socials" at bounding box center [781, 477] width 358 height 177
click at [783, 402] on div "Socials" at bounding box center [781, 397] width 358 height 16
click at [715, 442] on input "text" at bounding box center [802, 444] width 296 height 37
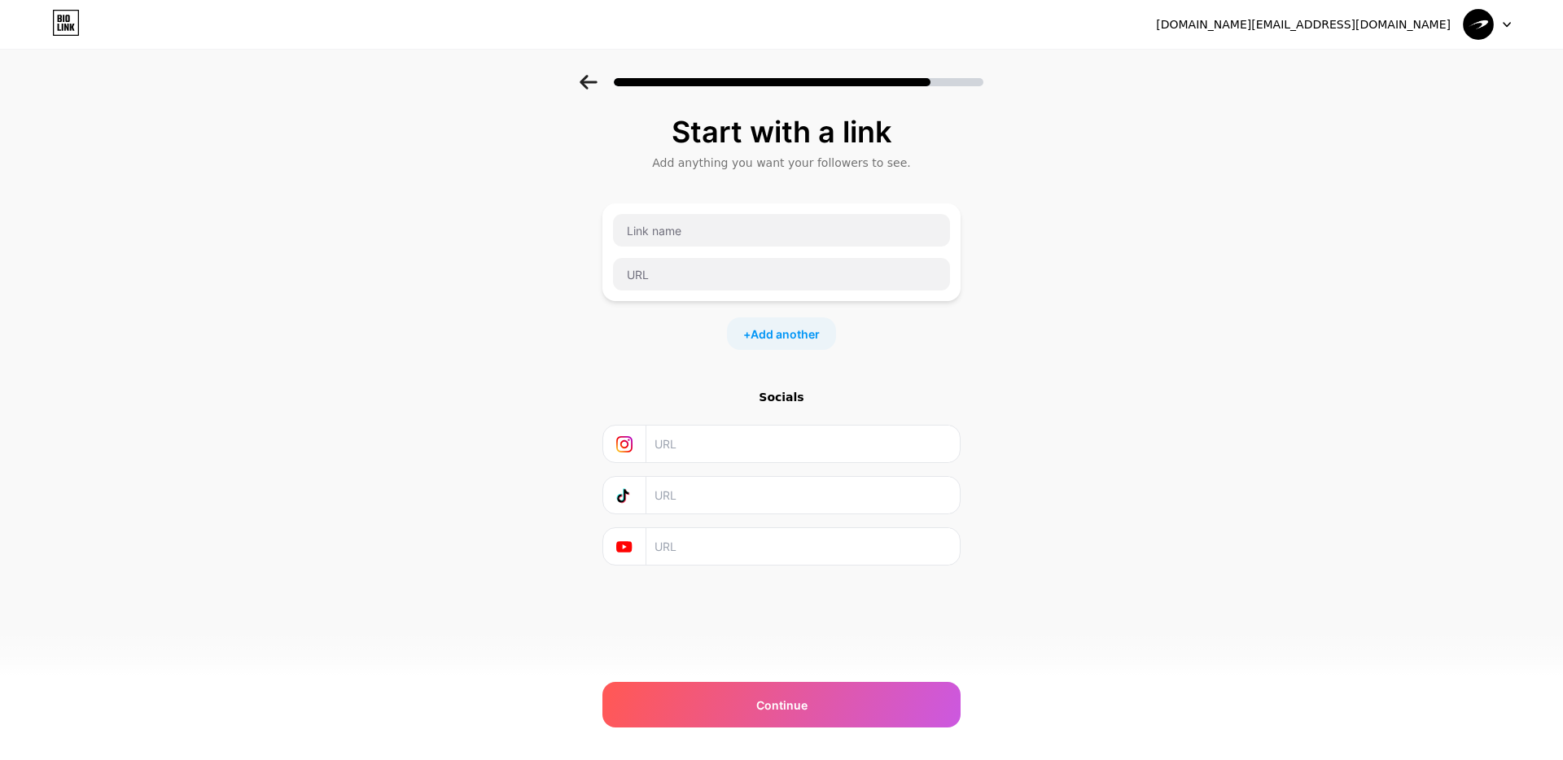
paste input "[URL][DOMAIN_NAME]"
type input "[URL][DOMAIN_NAME]"
click at [511, 474] on div "Start with a link Add anything you want your followers to see. + Add another So…" at bounding box center [781, 361] width 1563 height 572
click at [760, 500] on input "text" at bounding box center [802, 495] width 296 height 37
paste input "[URL][DOMAIN_NAME]"
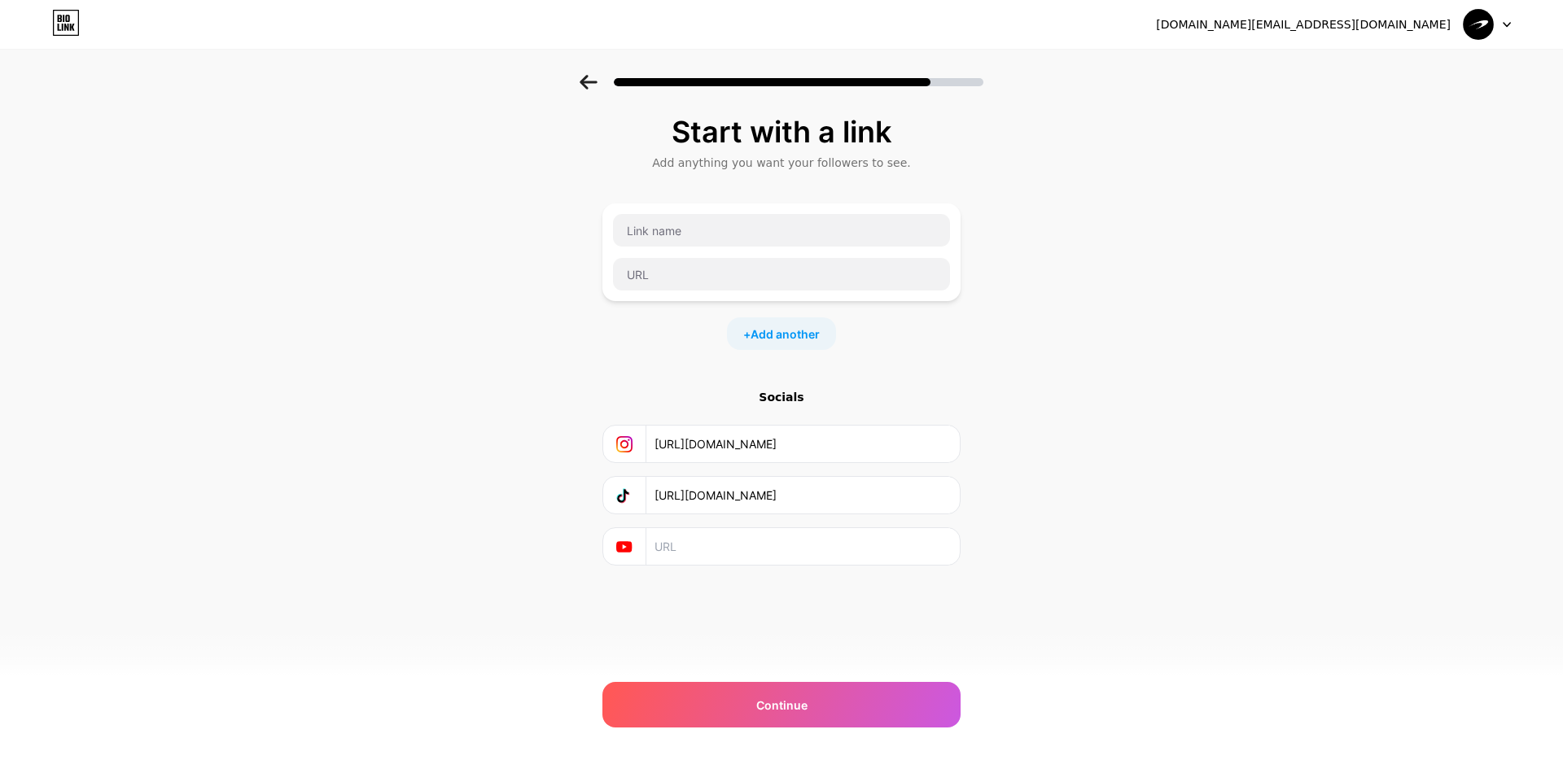
type input "[URL][DOMAIN_NAME]"
click at [760, 564] on input "text" at bounding box center [802, 546] width 296 height 37
click at [824, 233] on input "text" at bounding box center [781, 230] width 337 height 33
click at [318, 326] on div "Start with a link Add anything you want your followers to see. + Add another So…" at bounding box center [781, 361] width 1563 height 572
click at [705, 234] on input "text" at bounding box center [781, 230] width 337 height 33
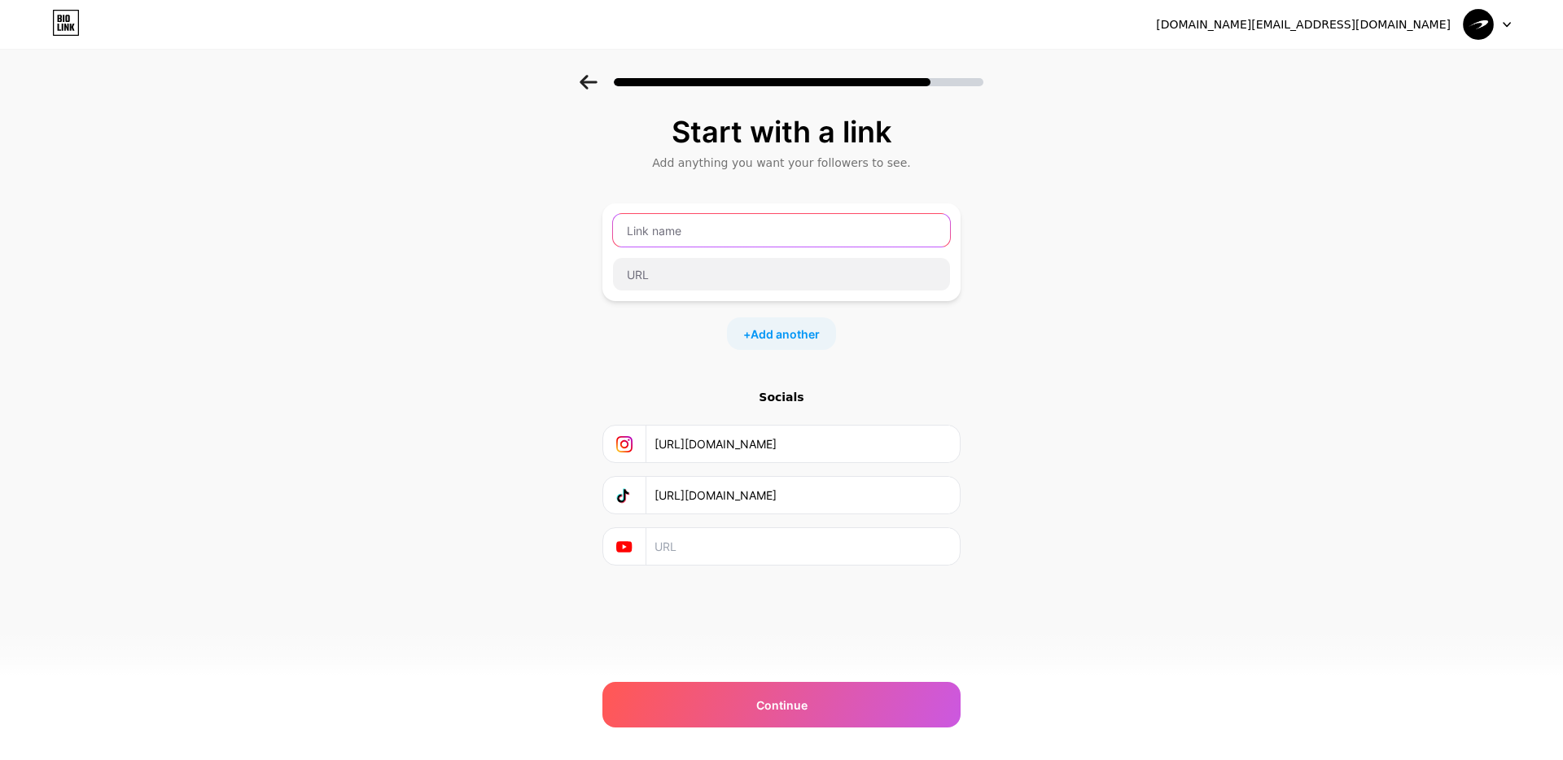
paste input "Discover Unocy"
type input "Discover Unocy"
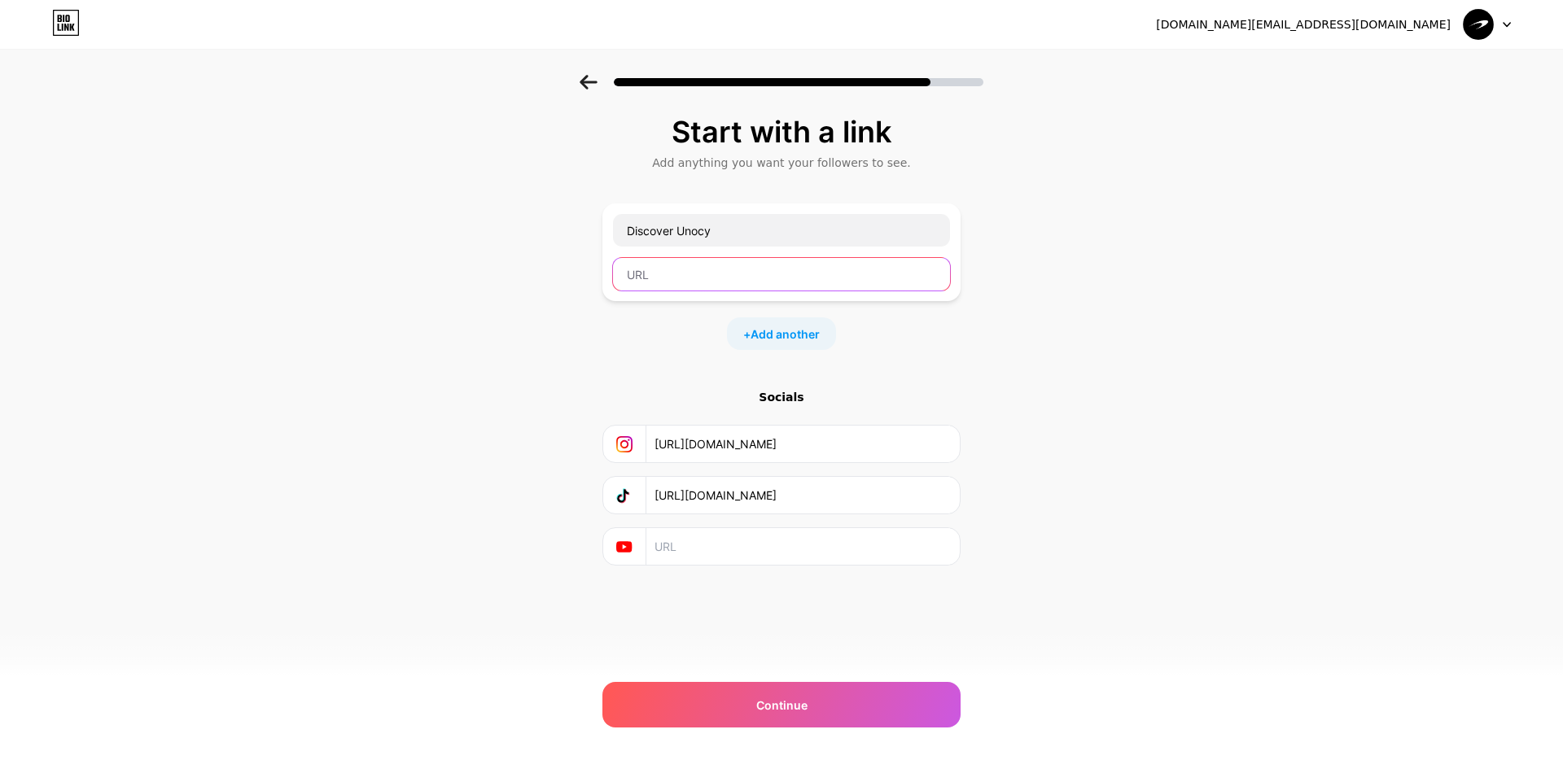
click at [703, 272] on input "text" at bounding box center [781, 274] width 337 height 33
paste input "[URL][DOMAIN_NAME]"
type input "[URL][DOMAIN_NAME]"
drag, startPoint x: 793, startPoint y: 316, endPoint x: 790, endPoint y: 327, distance: 11.9
click at [791, 324] on div "Discover Unocy [URL][DOMAIN_NAME] + Add another" at bounding box center [781, 277] width 358 height 147
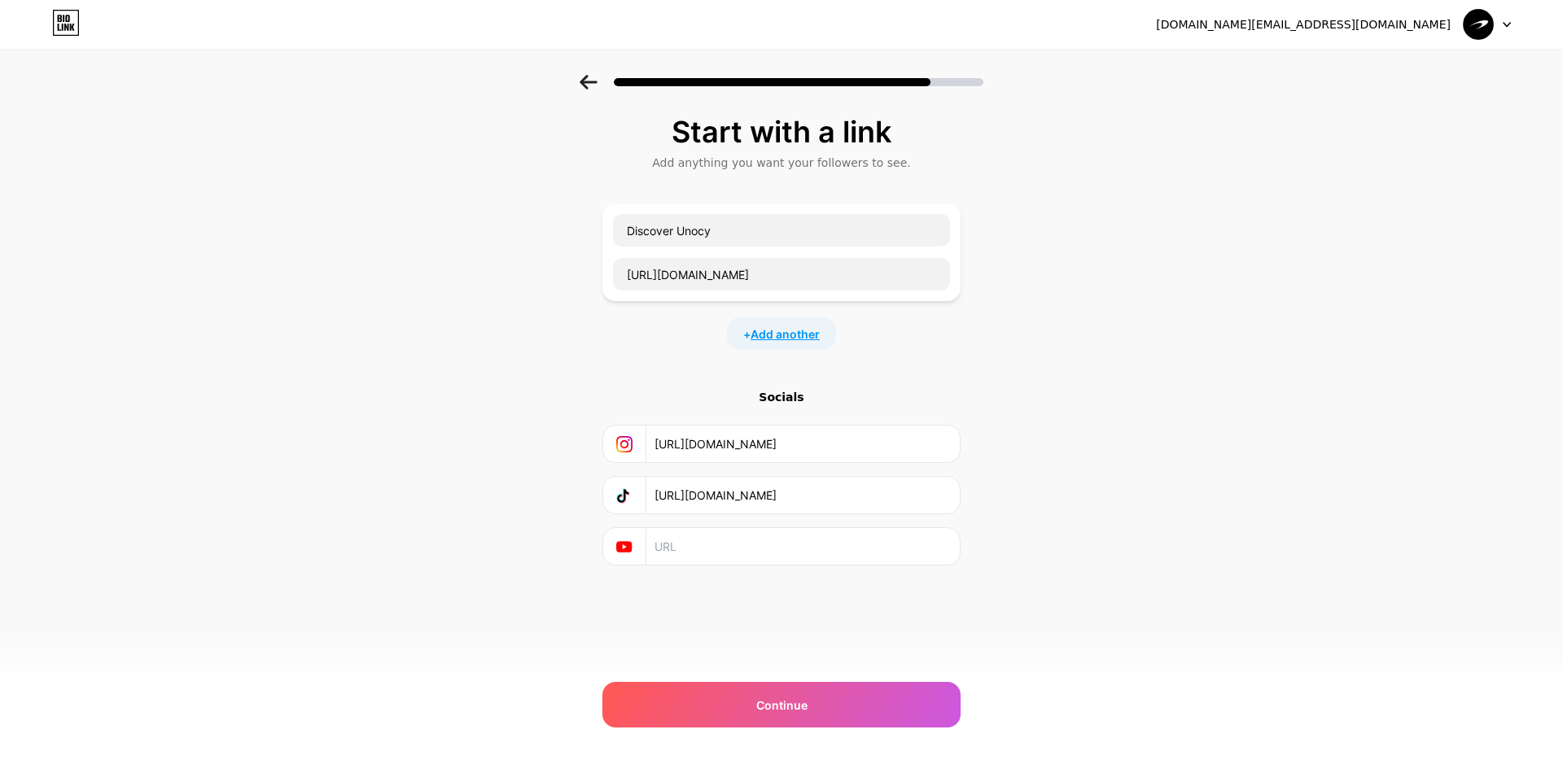
click at [790, 327] on span "Add another" at bounding box center [785, 334] width 69 height 17
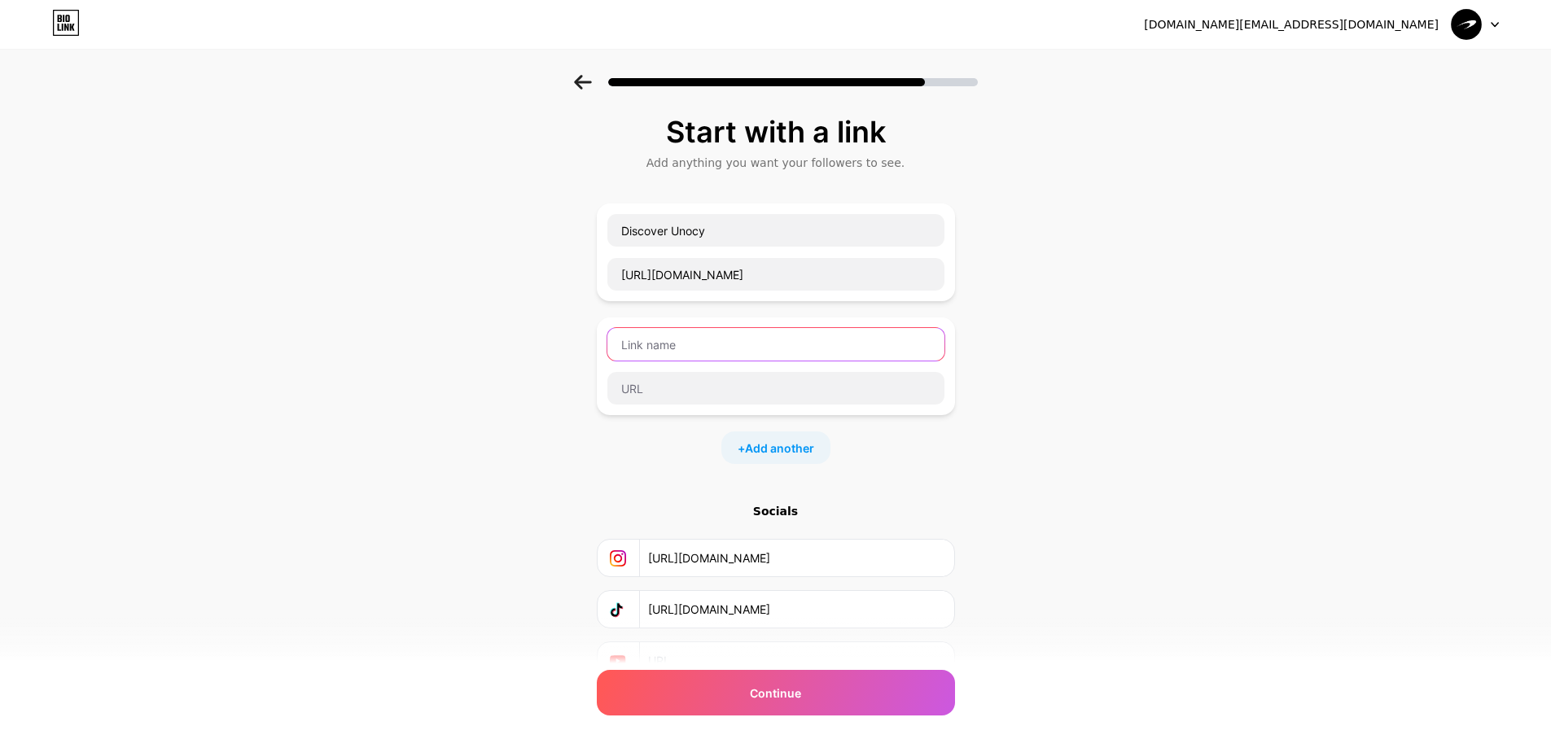
click at [803, 344] on input "text" at bounding box center [775, 344] width 337 height 33
paste input "Train & Tone"
type input "Train & Tone"
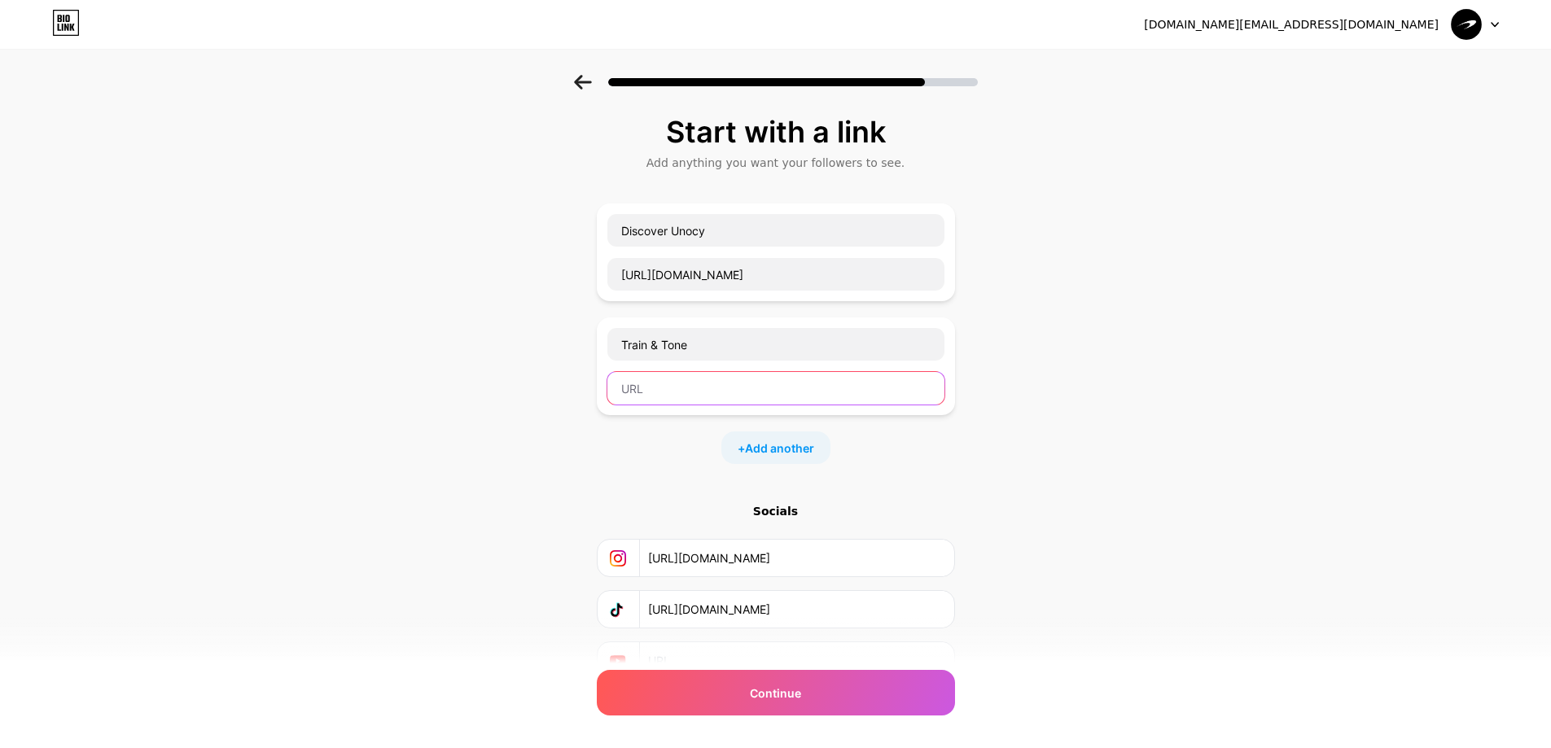
click at [676, 374] on input "text" at bounding box center [775, 388] width 337 height 33
paste input "[URL][DOMAIN_NAME]"
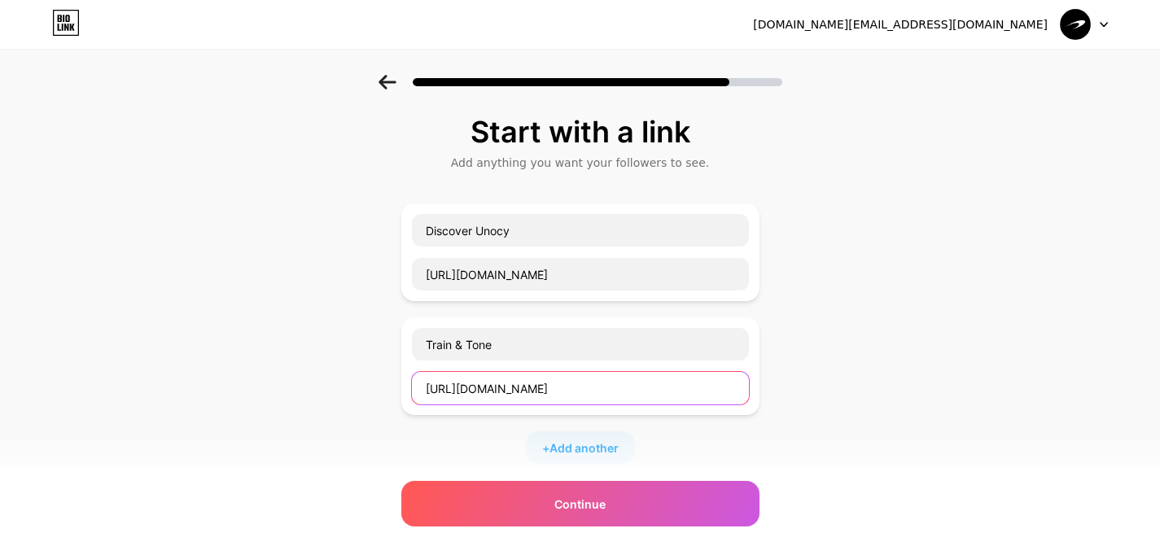
click at [601, 380] on input "[URL][DOMAIN_NAME]" at bounding box center [580, 388] width 337 height 33
paste input "train-tone"
type input "[URL][DOMAIN_NAME]"
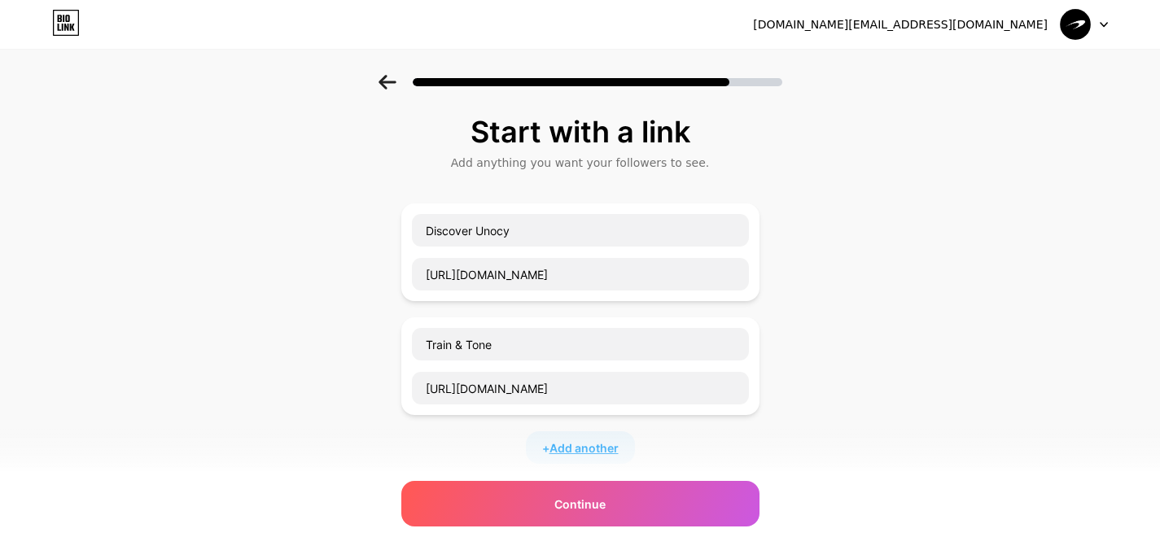
click at [616, 449] on span "Add another" at bounding box center [583, 448] width 69 height 17
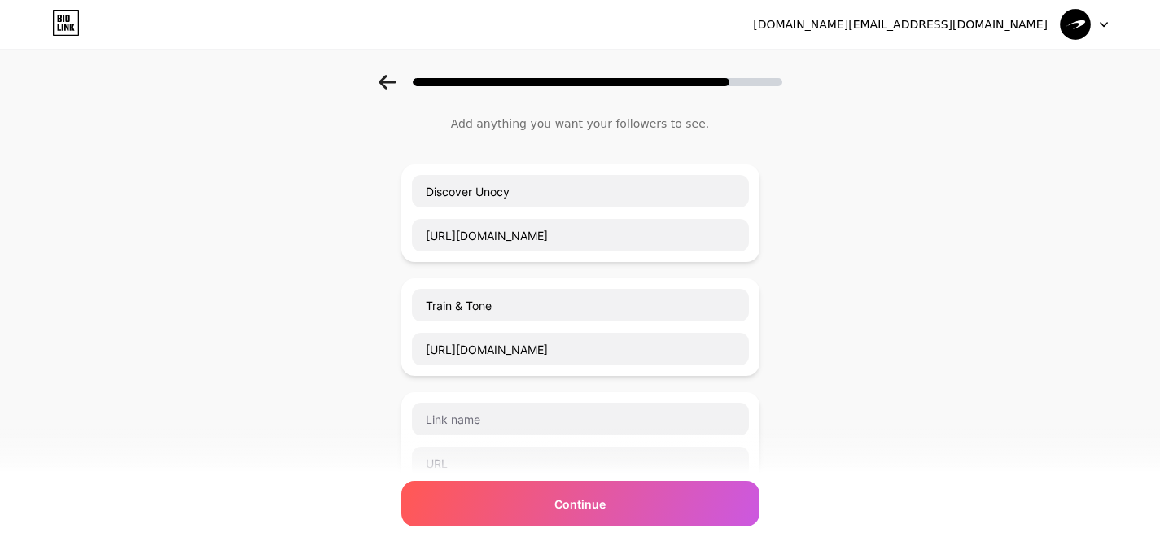
scroll to position [128, 0]
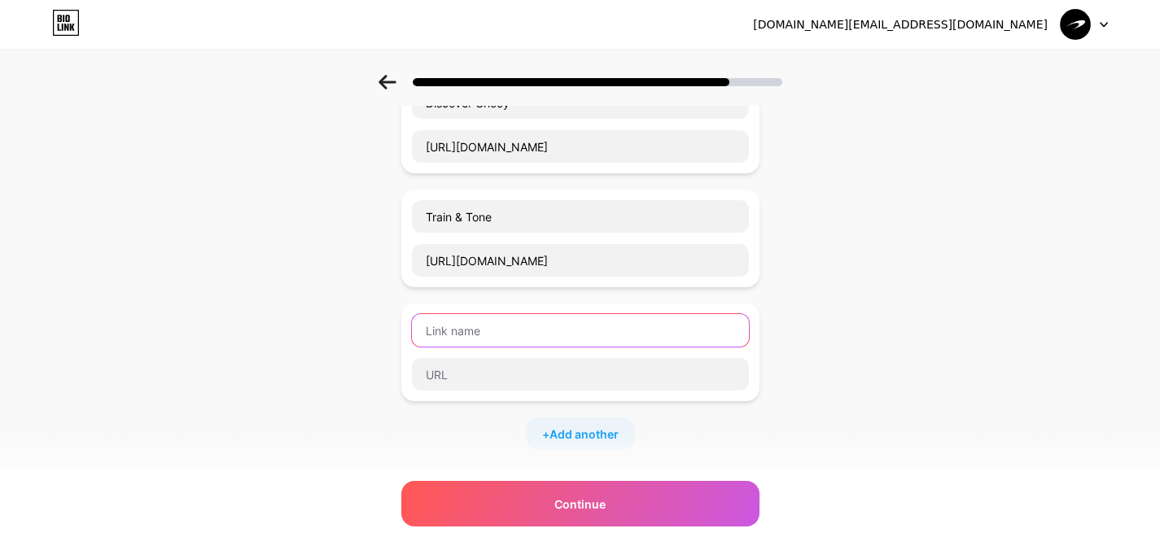
click at [509, 346] on input "text" at bounding box center [580, 330] width 337 height 33
paste input "[URL][DOMAIN_NAME]"
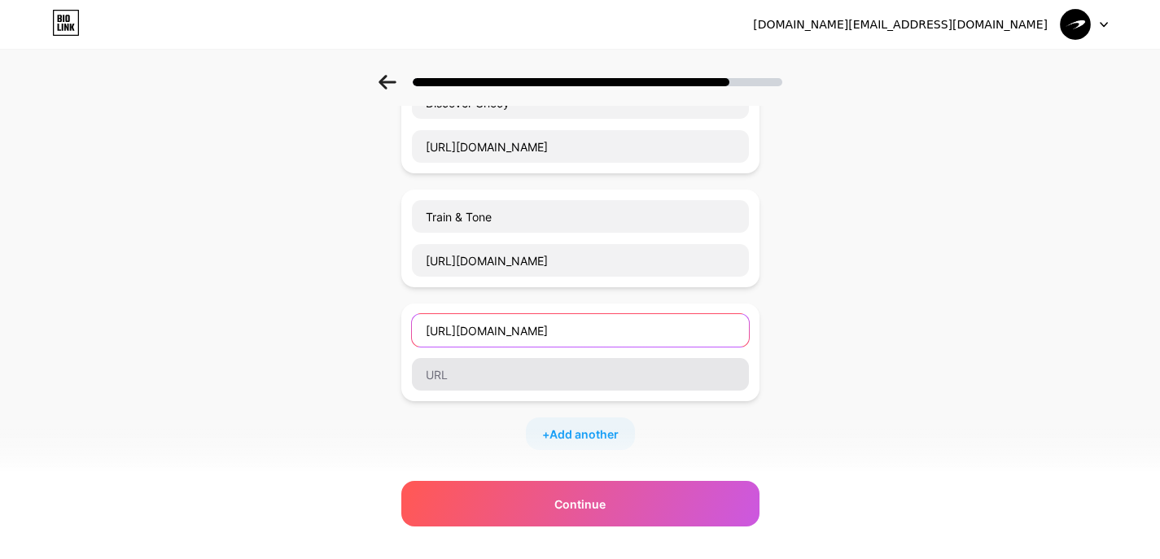
type input "[URL][DOMAIN_NAME]"
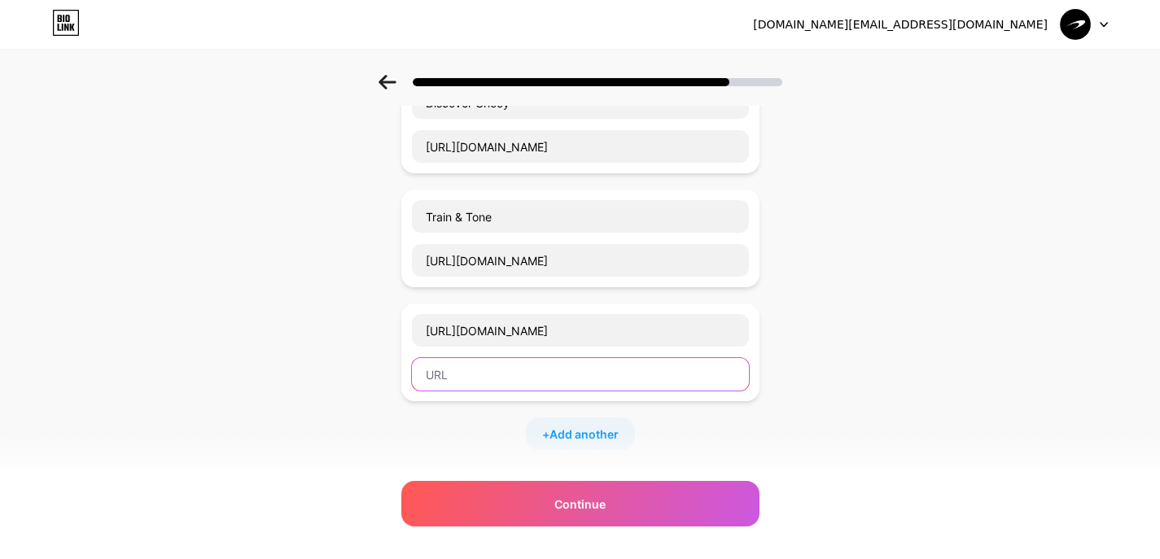
click at [600, 378] on input "text" at bounding box center [580, 374] width 337 height 33
paste input "[URL][DOMAIN_NAME]"
type input "[URL][DOMAIN_NAME]"
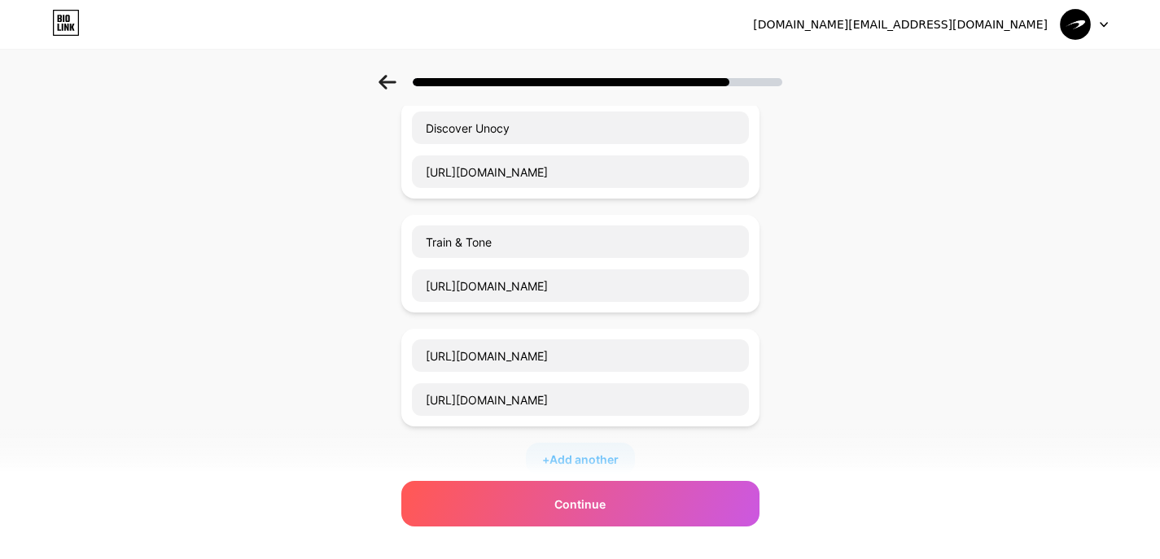
scroll to position [91, 0]
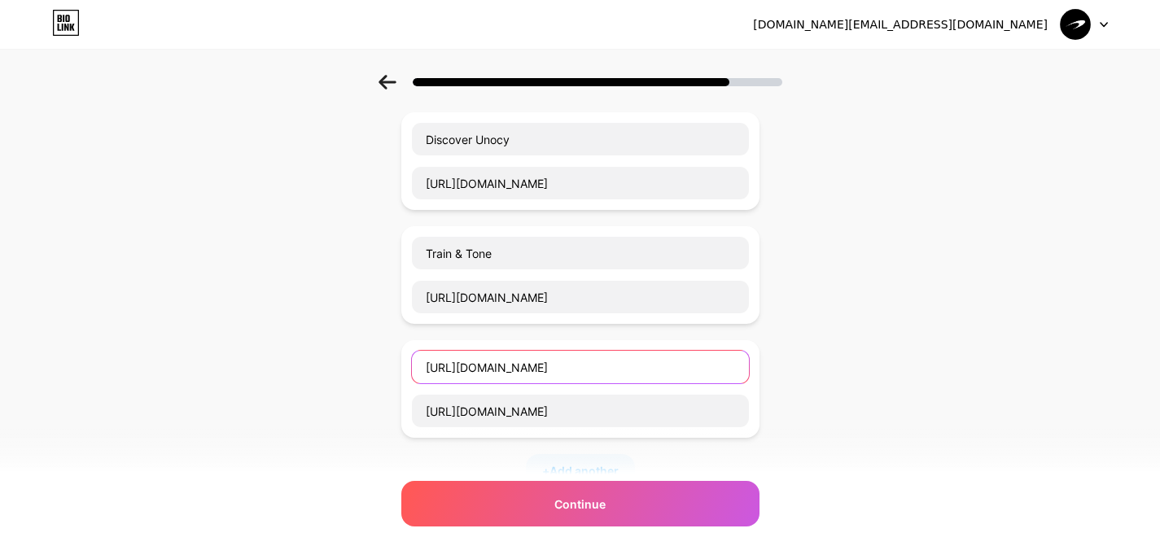
click at [690, 367] on input "[URL][DOMAIN_NAME]" at bounding box center [580, 367] width 337 height 33
paste input "Take the C"
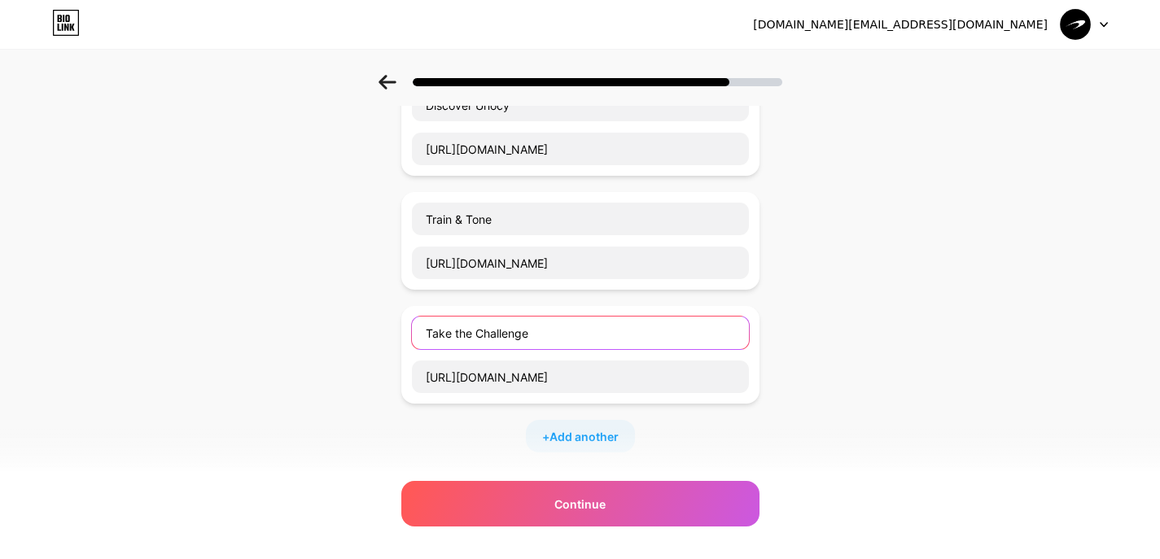
type input "Take the Challenge"
click at [814, 399] on div "Start with a link Add anything you want your followers to see. Discover Unocy […" at bounding box center [580, 348] width 1160 height 800
click at [604, 438] on span "Add another" at bounding box center [583, 435] width 69 height 17
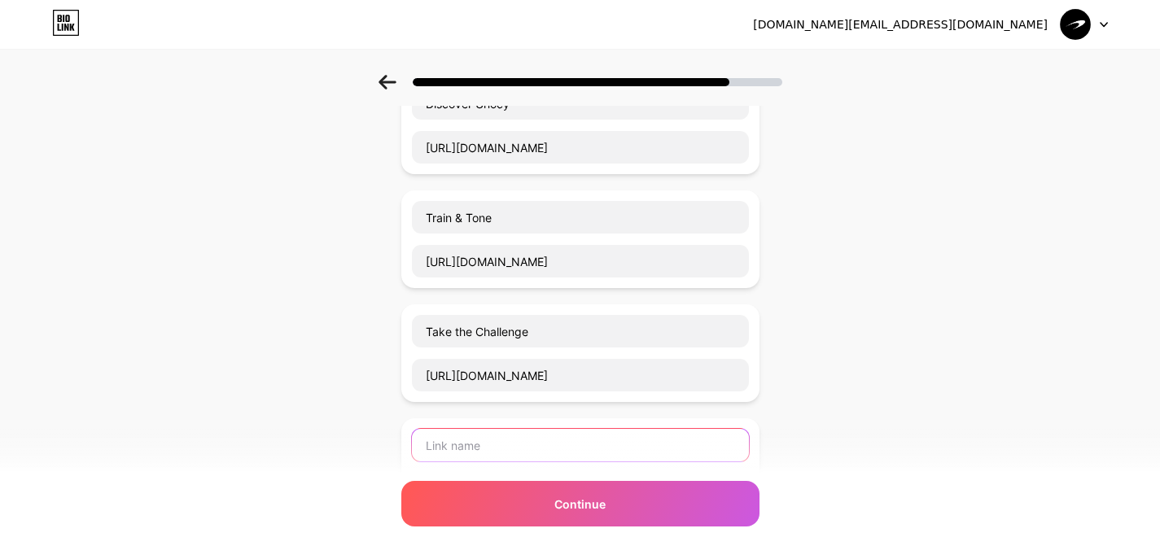
click at [537, 437] on input "text" at bounding box center [580, 445] width 337 height 33
click at [538, 439] on input "text" at bounding box center [580, 445] width 337 height 33
paste input "Fuel Your Body"
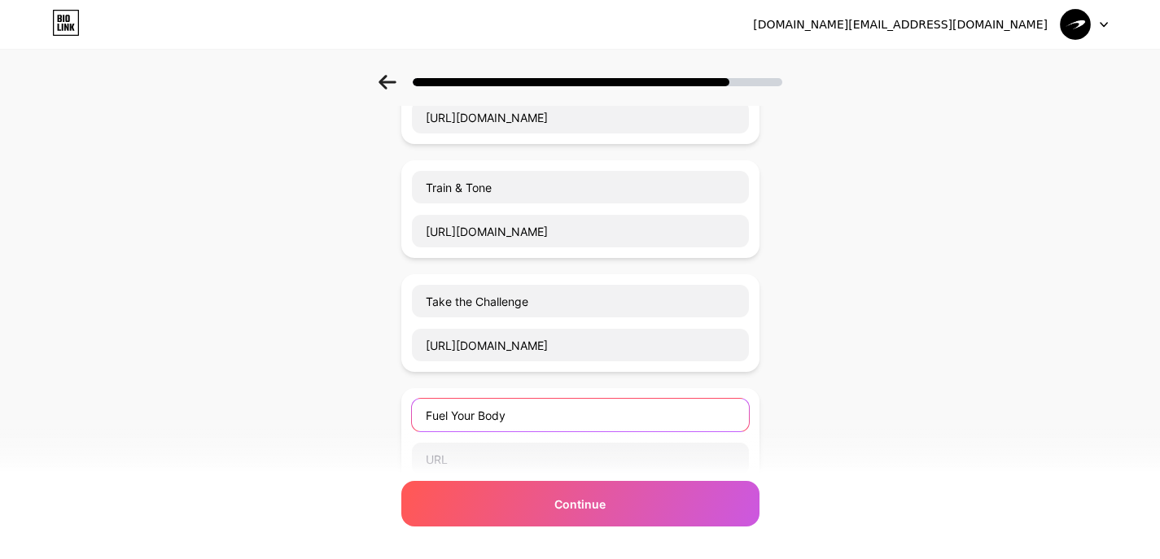
scroll to position [158, 0]
type input "Fuel Your Body"
click at [528, 459] on input "text" at bounding box center [580, 458] width 337 height 33
paste input "[URL][DOMAIN_NAME]"
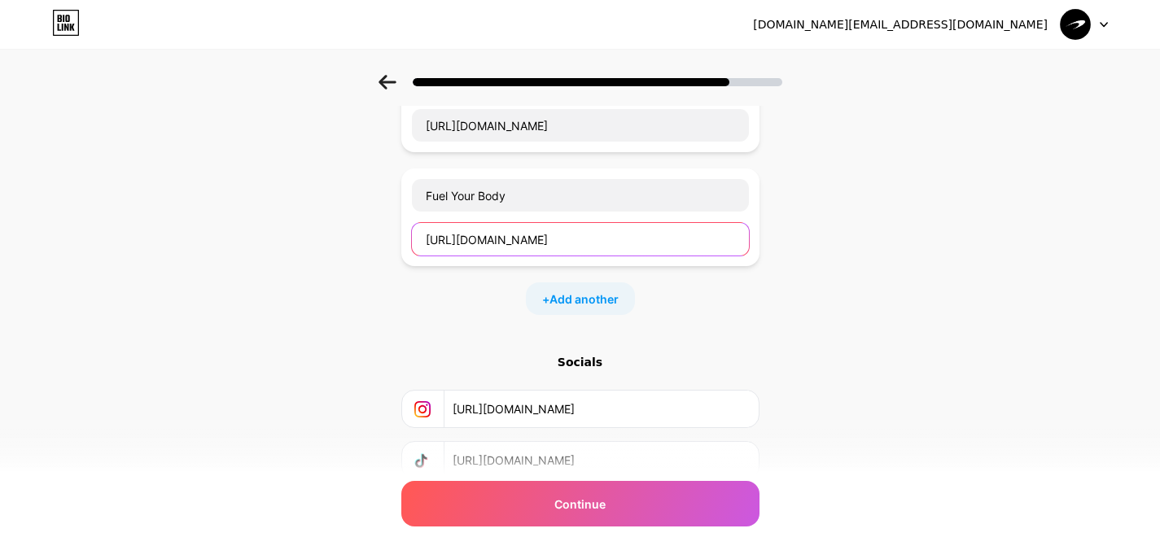
scroll to position [467, 0]
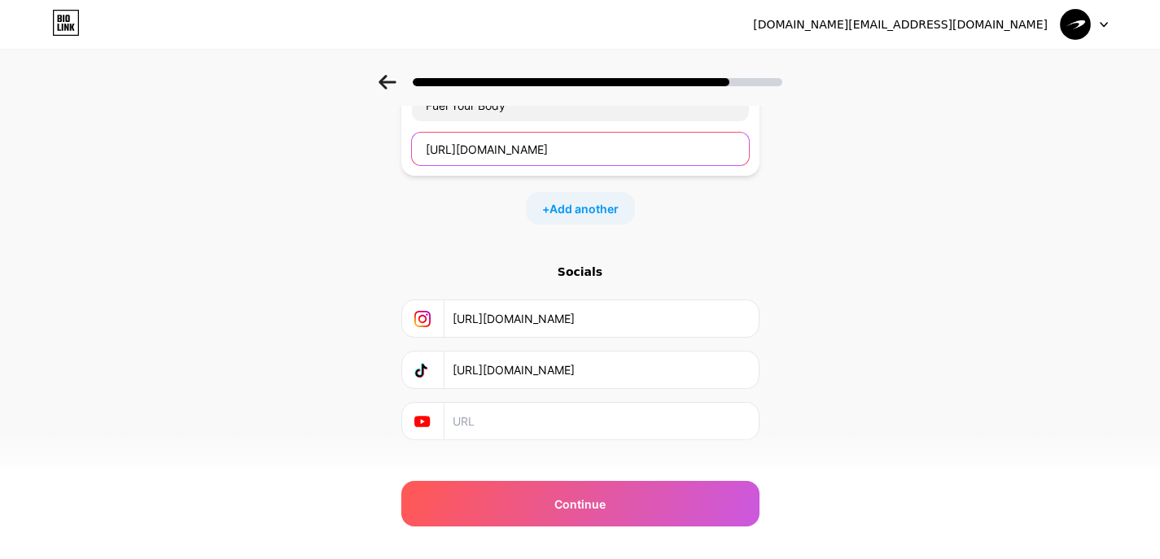
type input "[URL][DOMAIN_NAME]"
click at [611, 222] on div "+ Add another" at bounding box center [580, 208] width 109 height 33
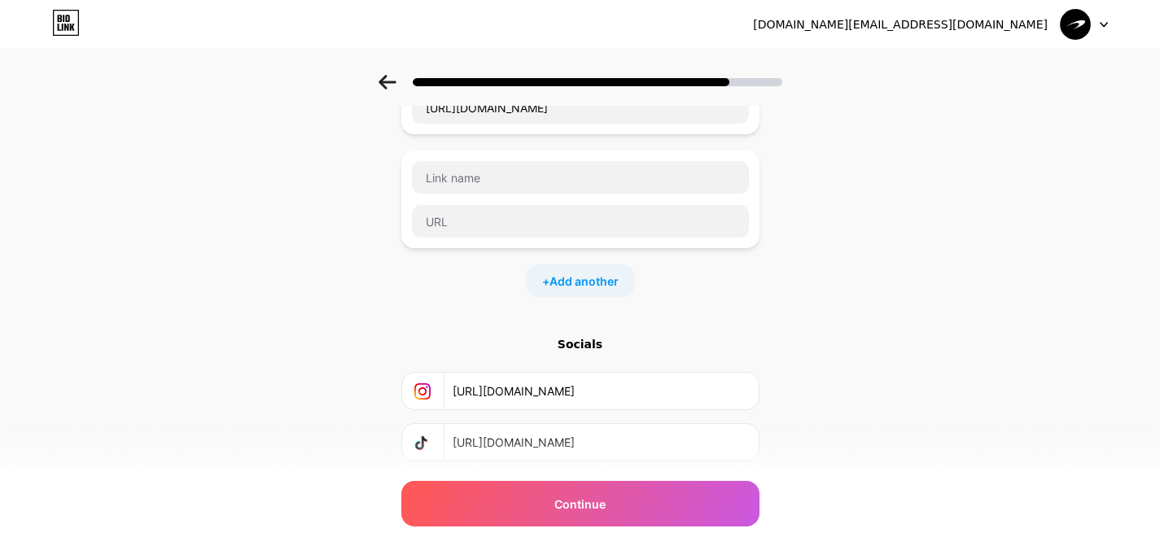
scroll to position [512, 0]
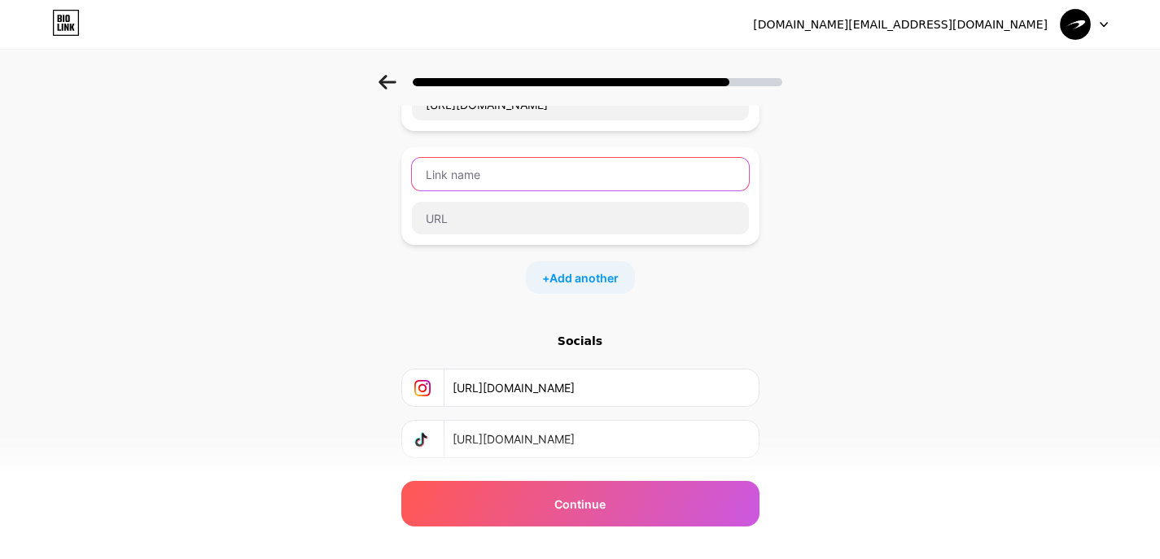
click at [604, 160] on input "text" at bounding box center [580, 174] width 337 height 33
click at [798, 235] on div "Start with a link Add anything you want your followers to see. Discover Unocy […" at bounding box center [580, 77] width 1160 height 1028
click at [528, 177] on input "text" at bounding box center [580, 174] width 337 height 33
paste input "Feel Alive — About Unocy"
type input "Feel Alive — About Unocy"
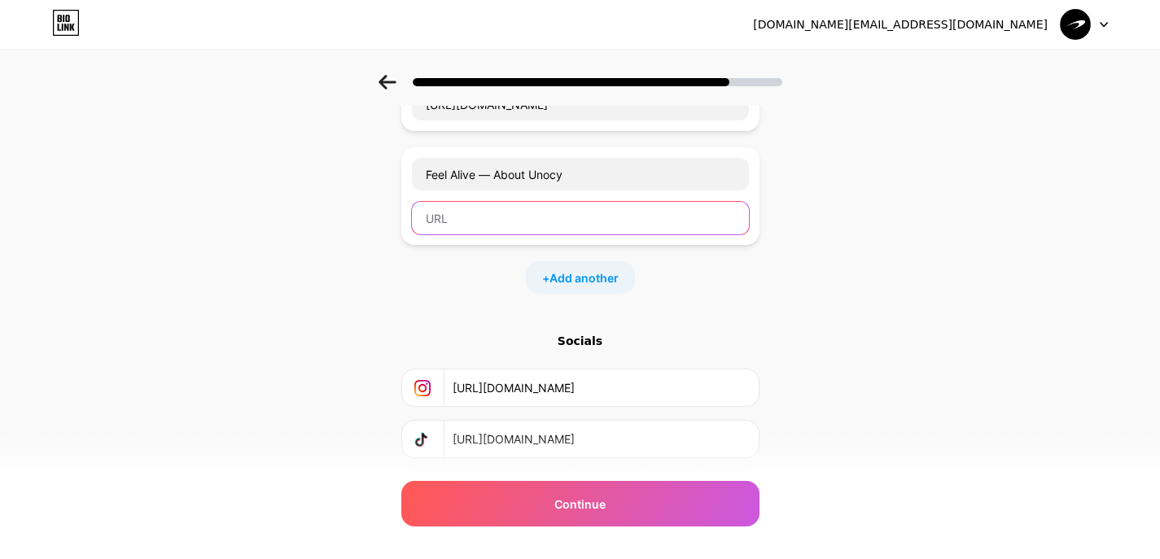
click at [567, 214] on input "text" at bounding box center [580, 218] width 337 height 33
paste input "[URL][DOMAIN_NAME]"
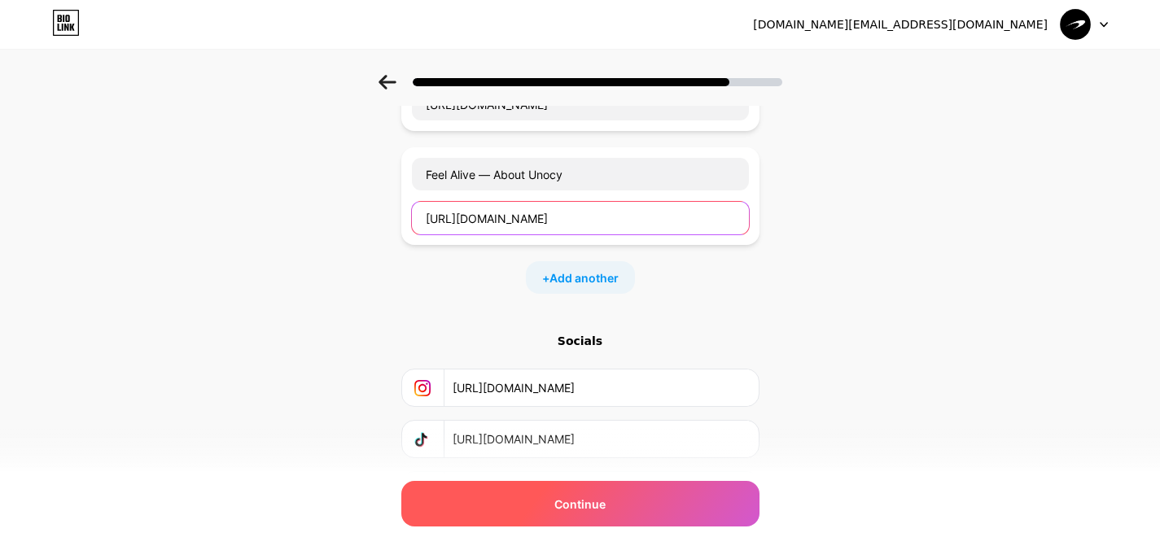
type input "[URL][DOMAIN_NAME]"
click at [639, 504] on div "Continue" at bounding box center [580, 504] width 358 height 46
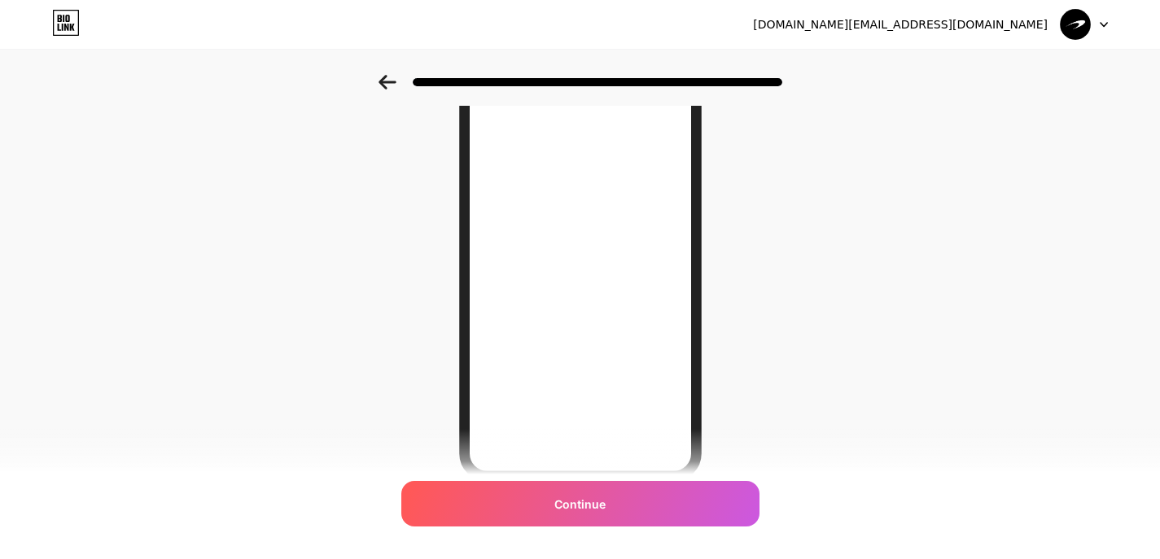
scroll to position [259, 0]
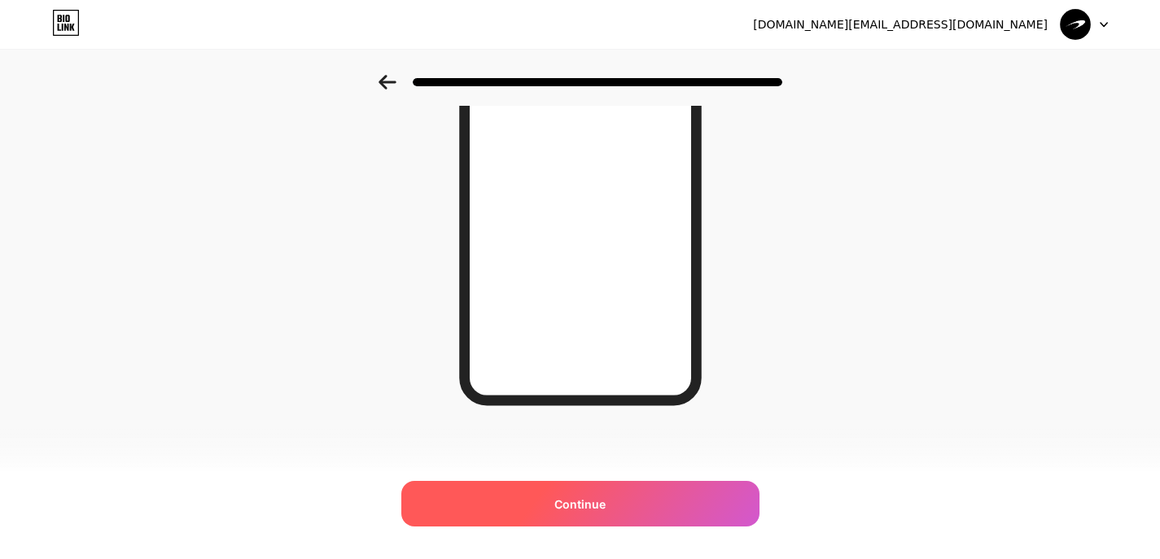
click at [615, 501] on div "Continue" at bounding box center [580, 504] width 358 height 46
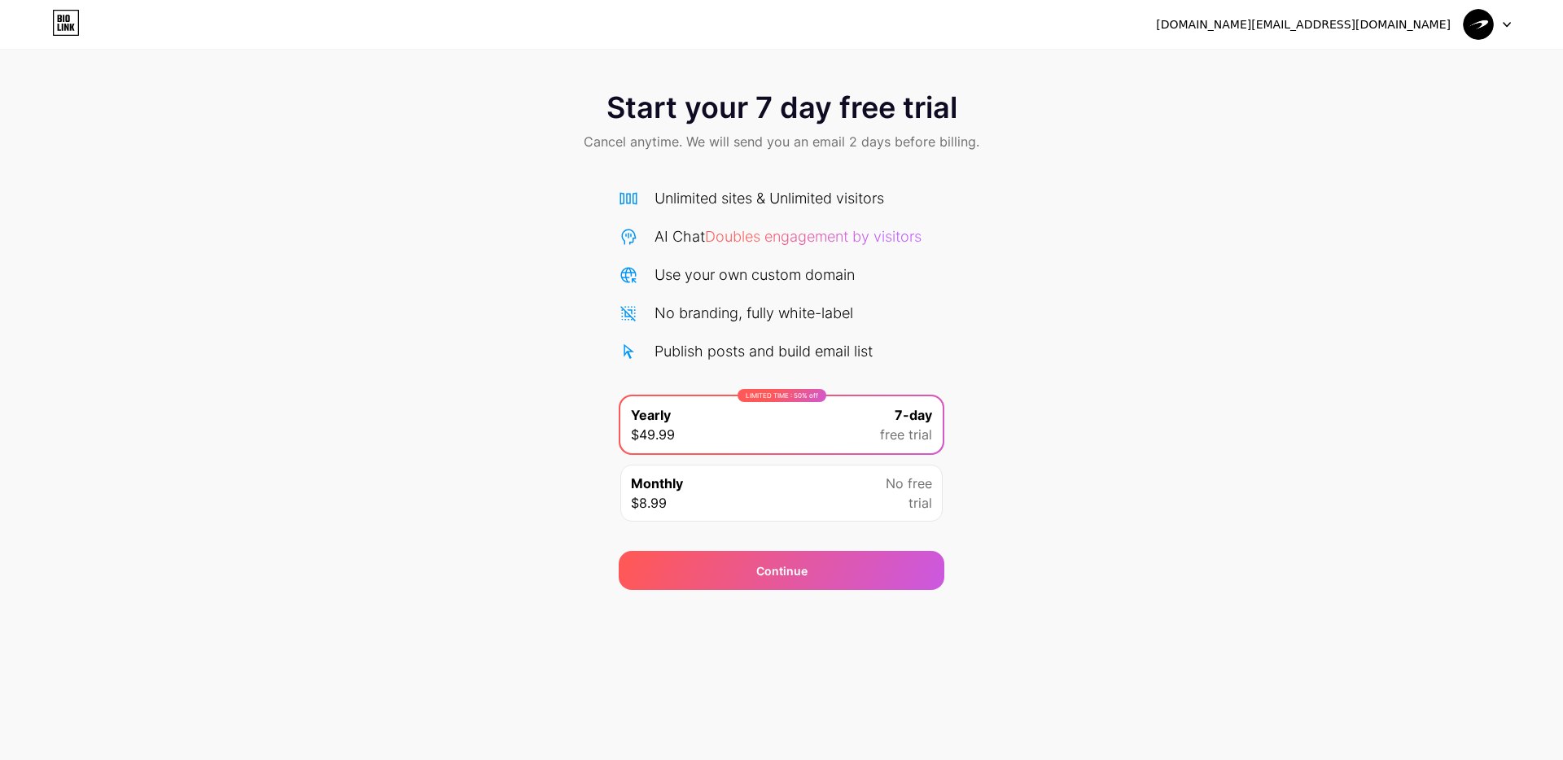
click at [836, 467] on div "Monthly $8.99 No free trial" at bounding box center [781, 493] width 322 height 57
click at [842, 431] on div "LIMITED TIME : 50% off Yearly $49.99 7-day free trial" at bounding box center [781, 424] width 322 height 57
click at [827, 482] on div "Monthly $8.99 No free trial" at bounding box center [781, 493] width 322 height 57
drag, startPoint x: 311, startPoint y: 292, endPoint x: 330, endPoint y: 304, distance: 22.4
click at [317, 296] on div "Start your 7 day free trial Cancel anytime. We will send you an email 2 days be…" at bounding box center [781, 332] width 1563 height 515
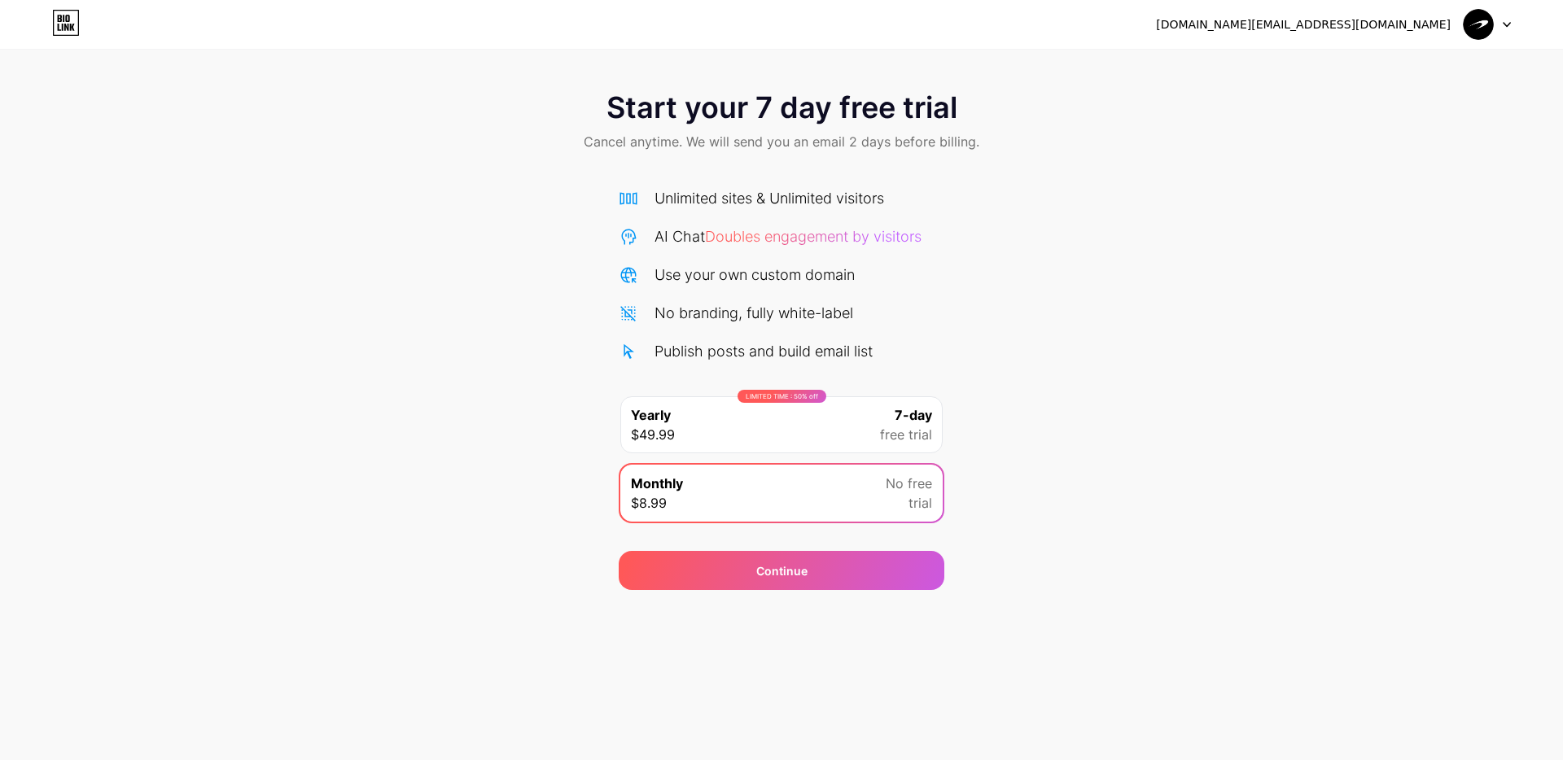
click at [769, 340] on div "Publish posts and build email list" at bounding box center [763, 351] width 218 height 22
click at [1159, 28] on img at bounding box center [1478, 24] width 31 height 31
drag, startPoint x: 227, startPoint y: 81, endPoint x: 80, endPoint y: 42, distance: 152.2
click at [217, 79] on div "Start your 7 day free trial Cancel anytime. We will send you an email 2 days be…" at bounding box center [781, 123] width 1563 height 96
click at [72, 30] on icon at bounding box center [72, 27] width 5 height 7
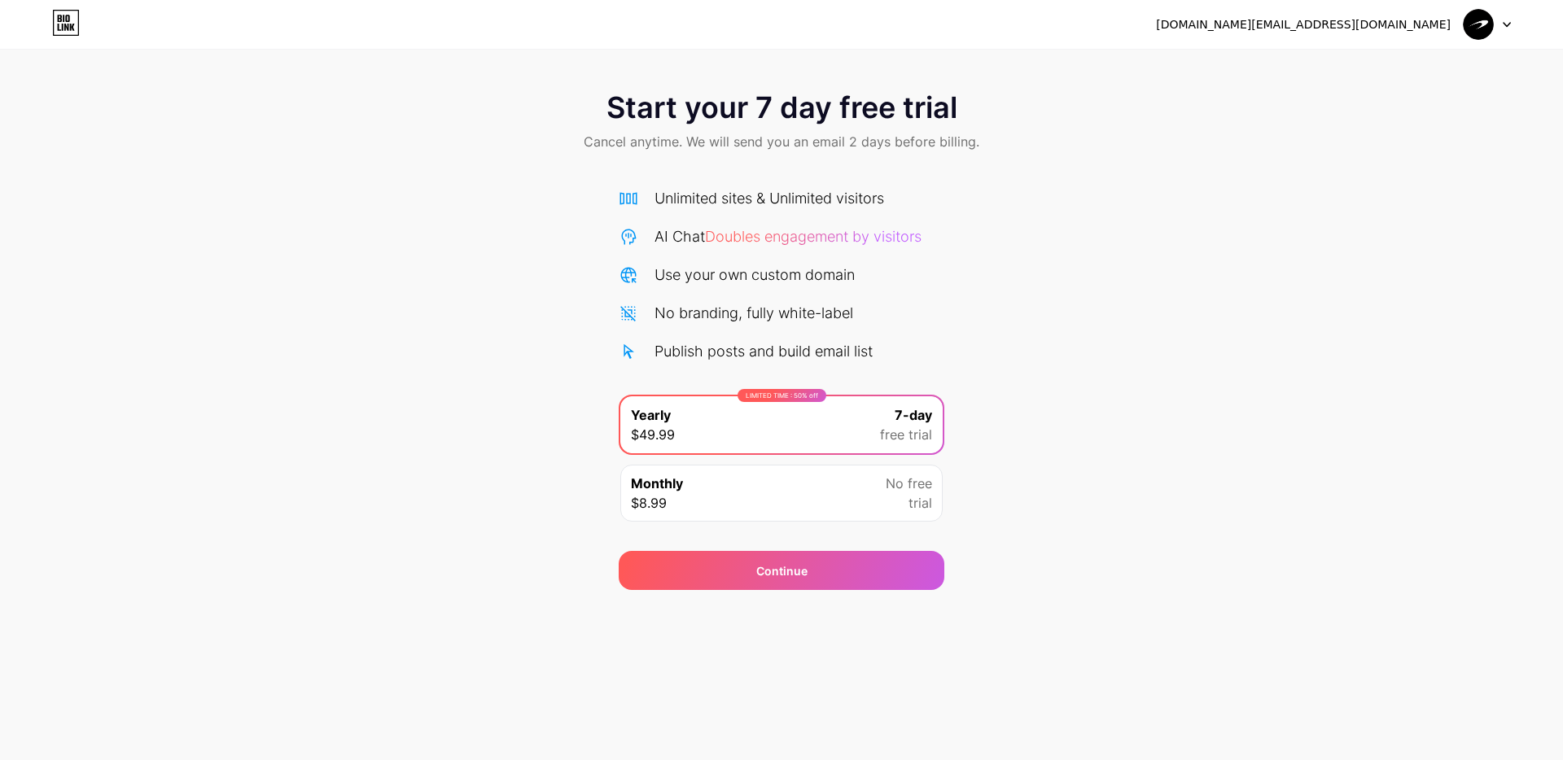
click at [851, 491] on div "Monthly $8.99 No free trial" at bounding box center [781, 493] width 322 height 57
click at [1159, 27] on div "[DOMAIN_NAME][EMAIL_ADDRESS][DOMAIN_NAME]" at bounding box center [1303, 24] width 295 height 17
click at [1159, 28] on img at bounding box center [1478, 24] width 31 height 31
click at [68, 18] on icon at bounding box center [67, 18] width 4 height 7
click at [68, 33] on icon at bounding box center [66, 23] width 28 height 26
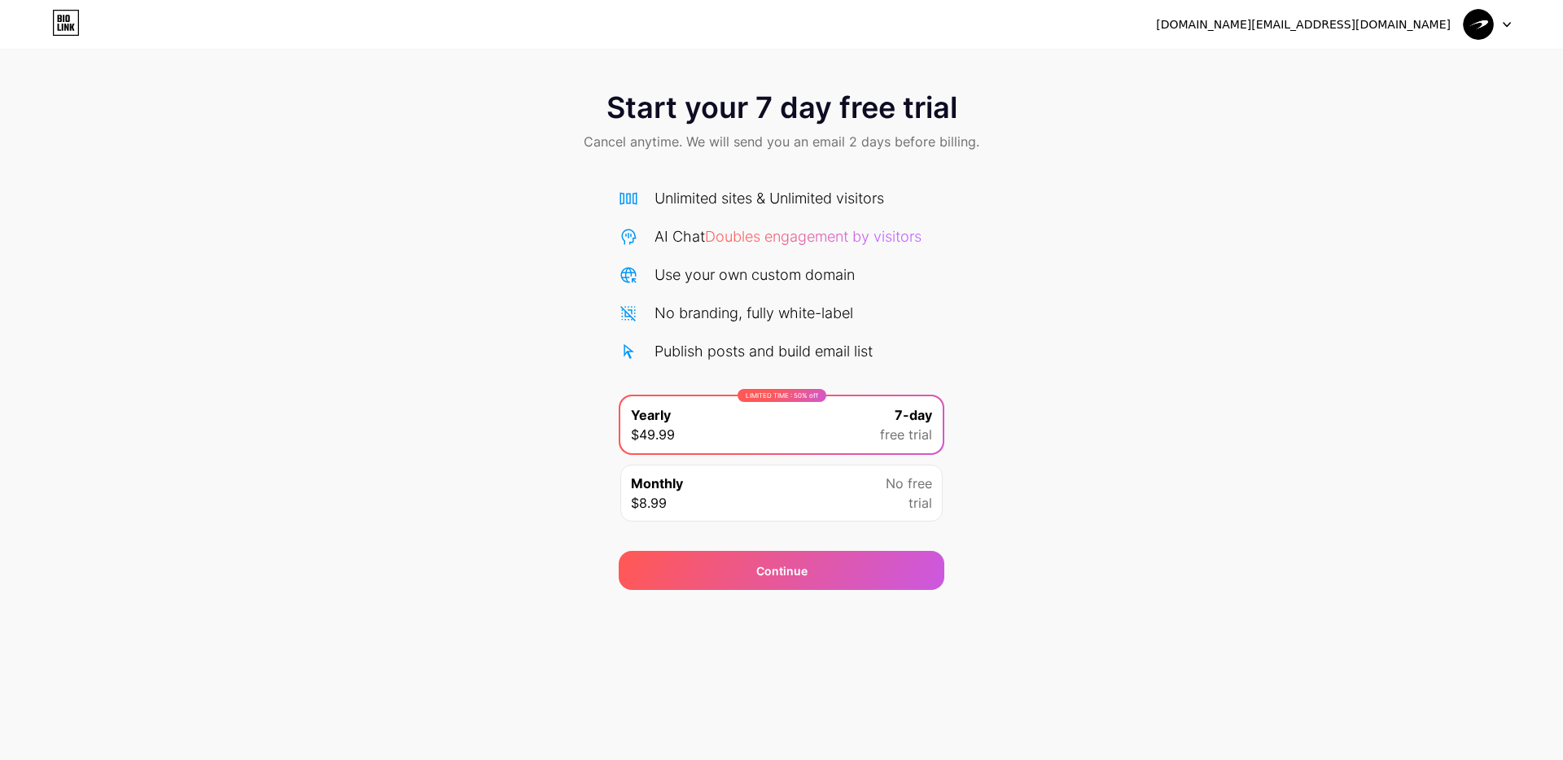
click at [1159, 33] on div at bounding box center [1487, 24] width 47 height 29
click at [1159, 80] on li "Logout" at bounding box center [1409, 67] width 202 height 44
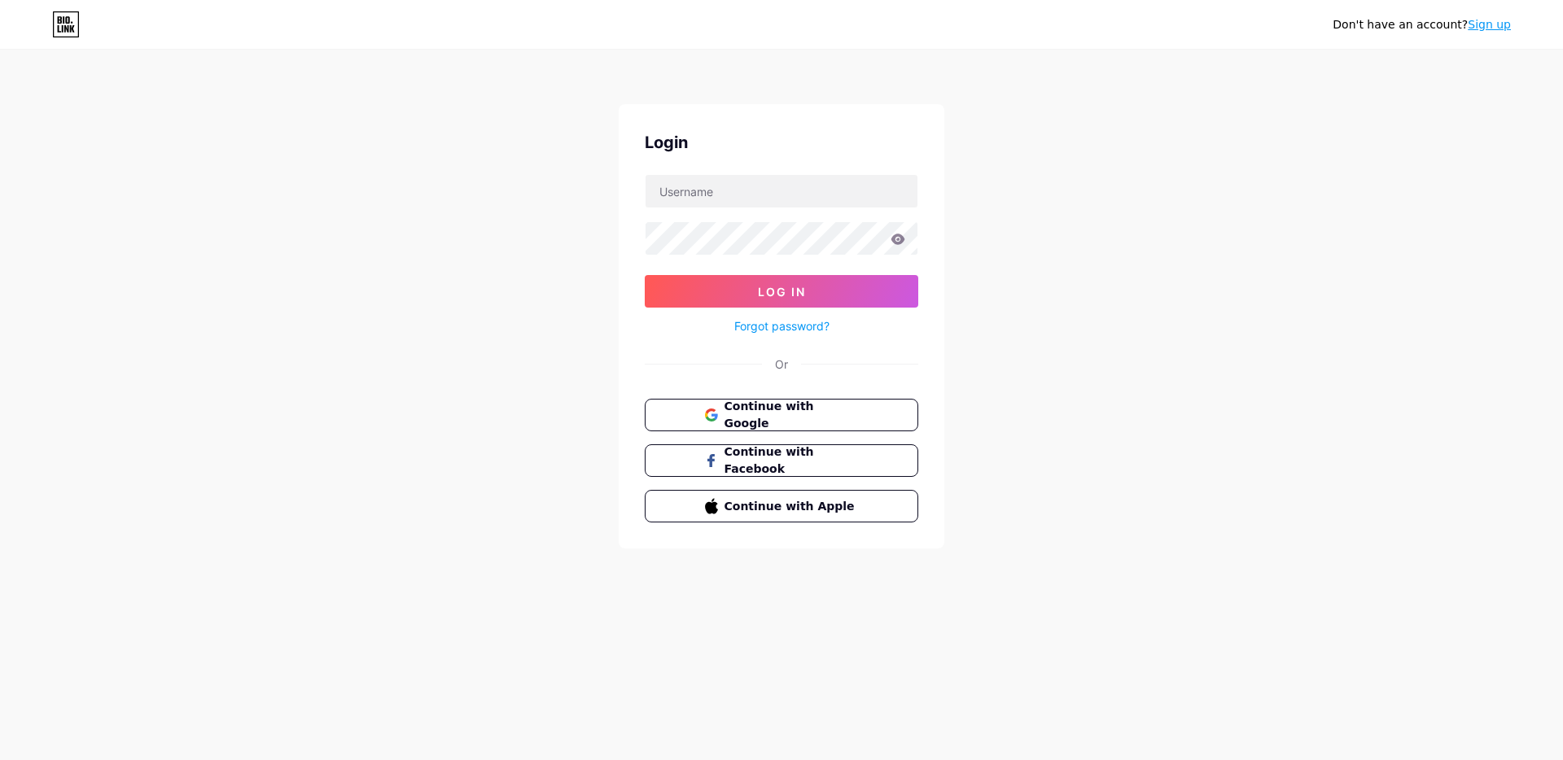
click at [1159, 69] on div "Don't have an account? Sign up Login Log In Forgot password? Or Continue with G…" at bounding box center [781, 300] width 1563 height 601
click at [812, 204] on input "text" at bounding box center [782, 191] width 272 height 33
type input "[DOMAIN_NAME][EMAIL_ADDRESS][DOMAIN_NAME]"
click at [645, 275] on button "Log In" at bounding box center [782, 291] width 274 height 33
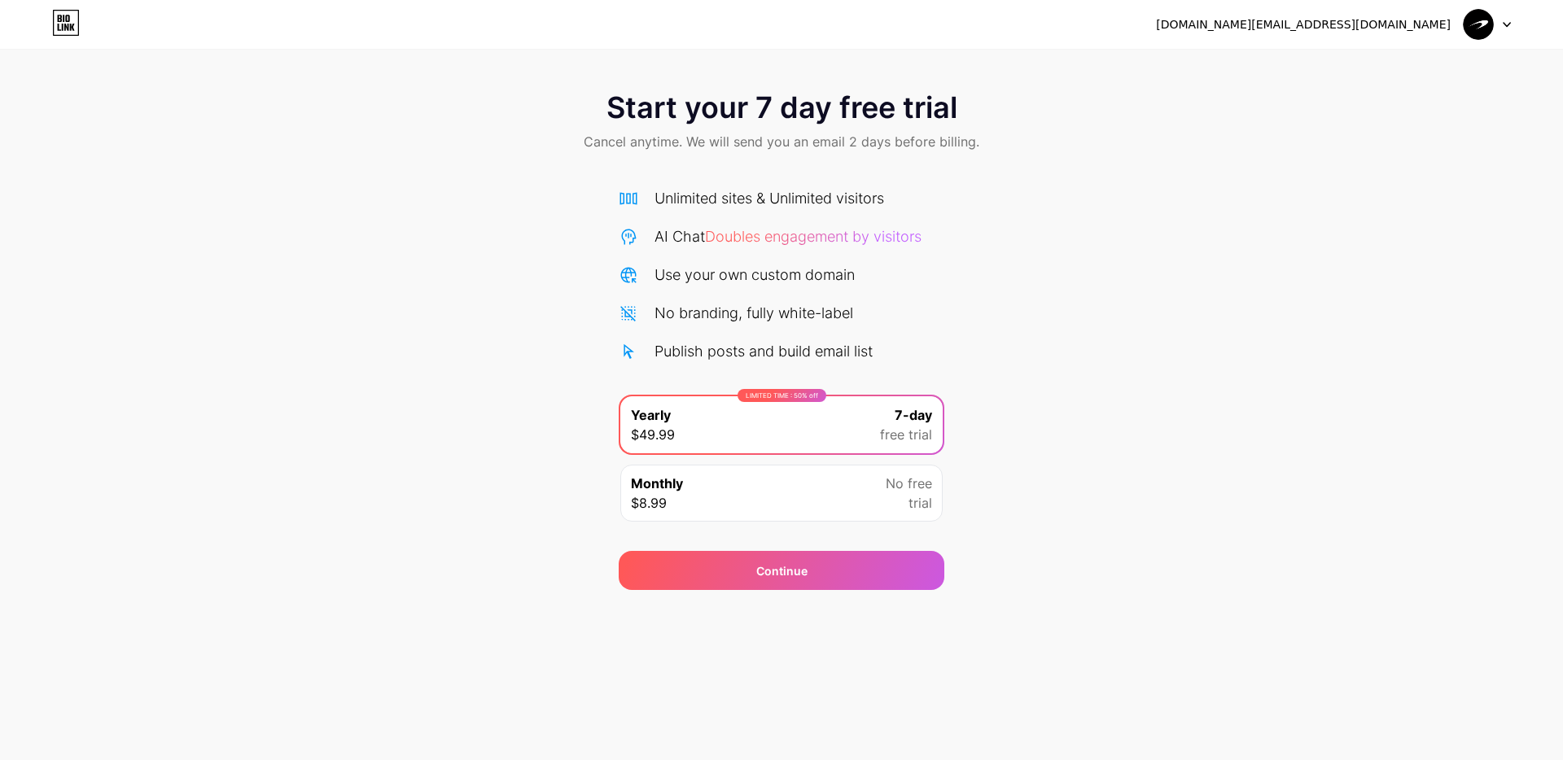
drag, startPoint x: 729, startPoint y: 471, endPoint x: 727, endPoint y: 493, distance: 22.1
click at [729, 472] on div "Monthly $8.99 No free trial" at bounding box center [781, 493] width 322 height 57
click at [727, 495] on div "Monthly $8.99 No free trial" at bounding box center [781, 493] width 322 height 57
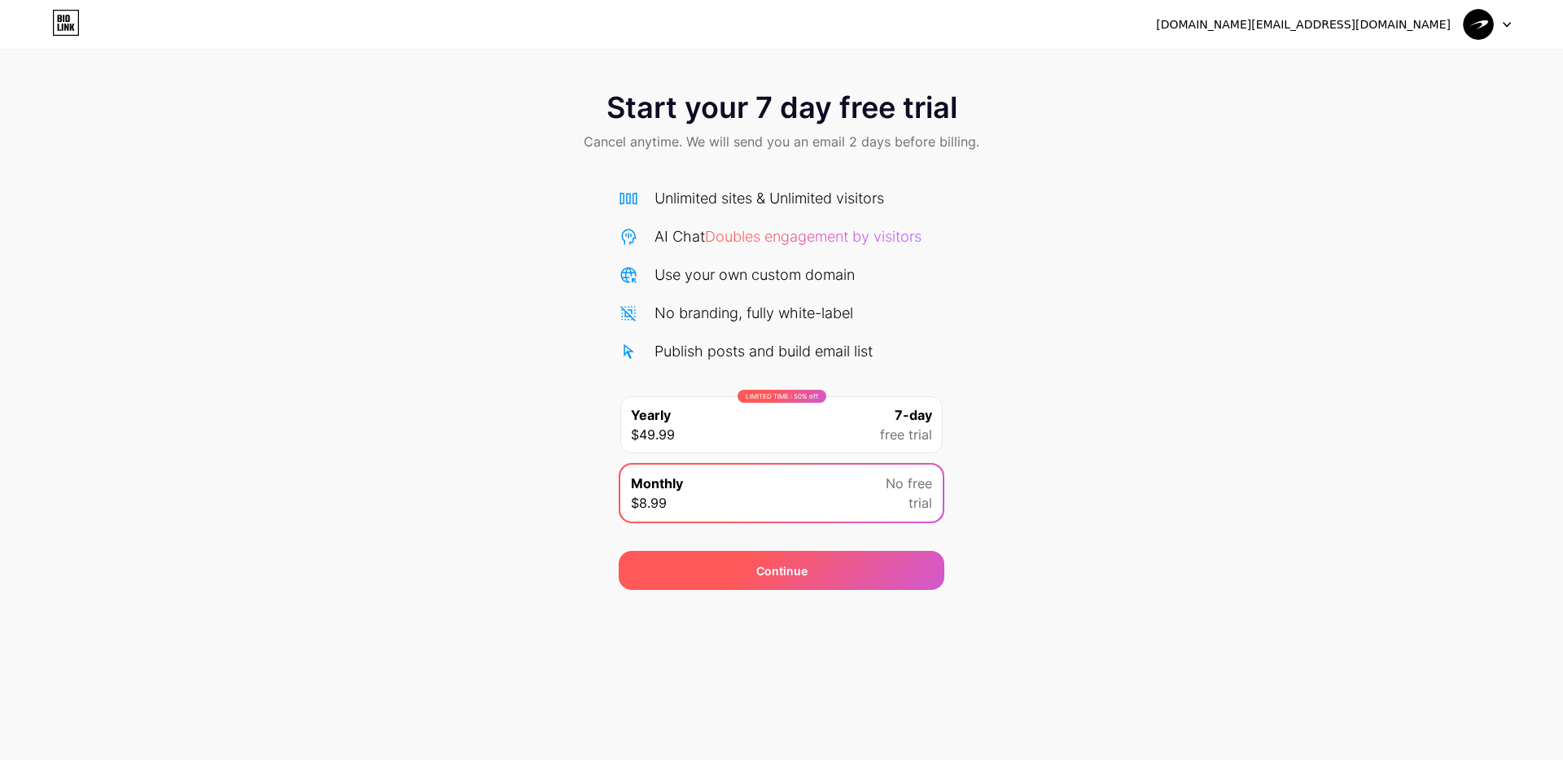
click at [657, 558] on div "Continue" at bounding box center [782, 570] width 326 height 39
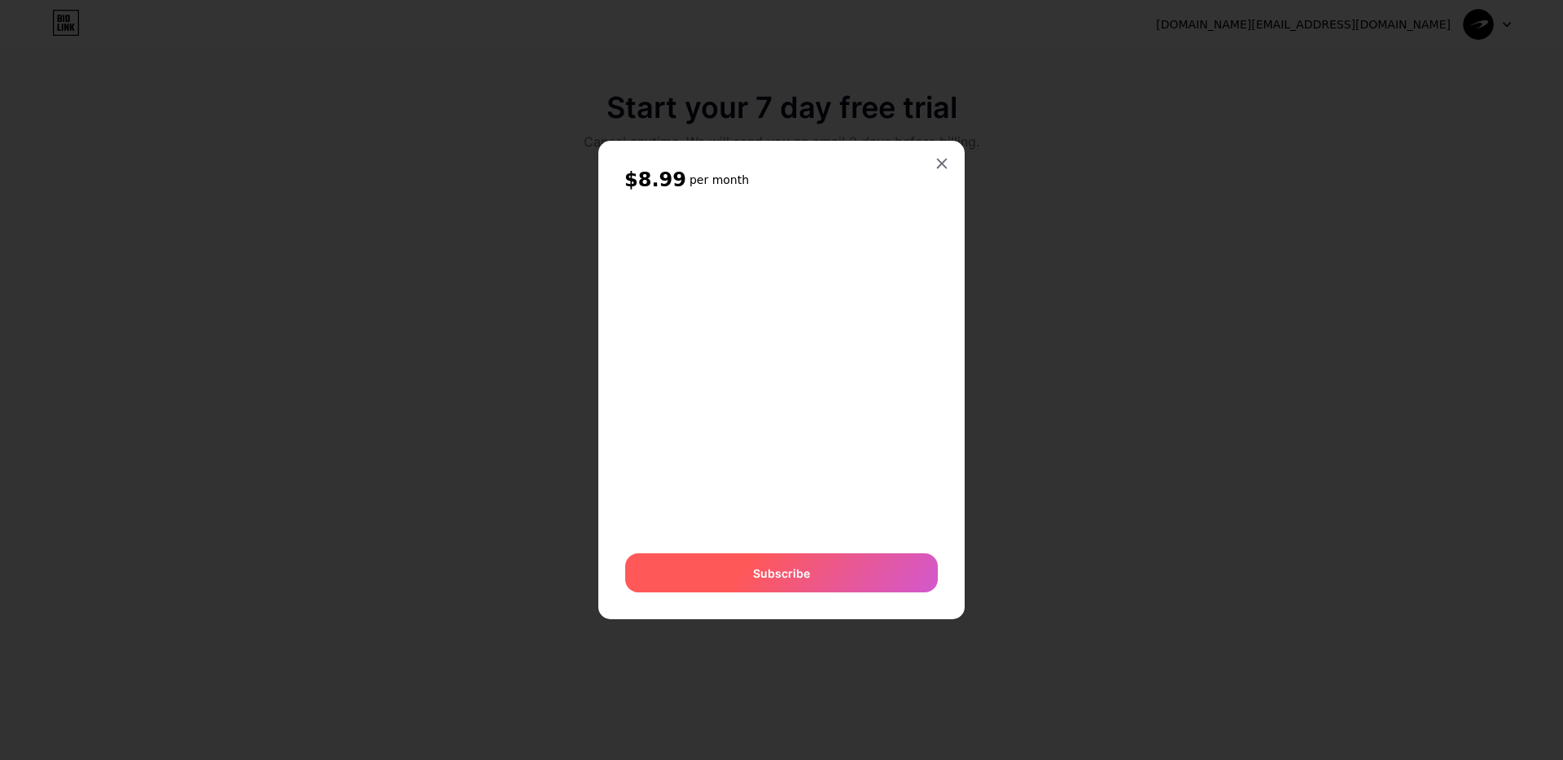
click at [908, 571] on div "Subscribe" at bounding box center [781, 573] width 313 height 39
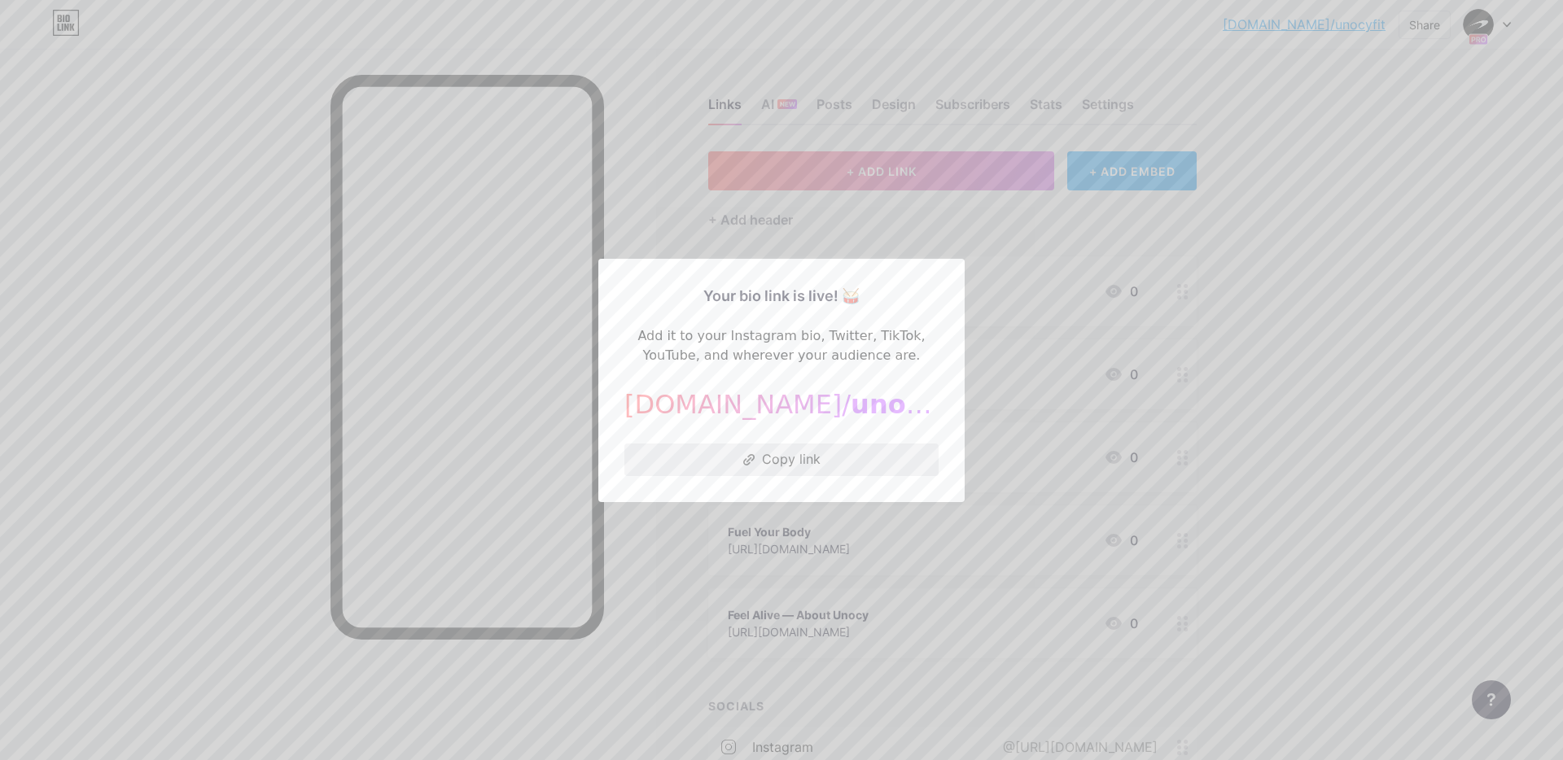
click at [701, 473] on button "Copy link" at bounding box center [781, 460] width 314 height 33
click at [777, 456] on button "Copy link" at bounding box center [781, 460] width 314 height 33
click at [1159, 401] on div at bounding box center [781, 380] width 1563 height 760
